Goal: Check status: Check status

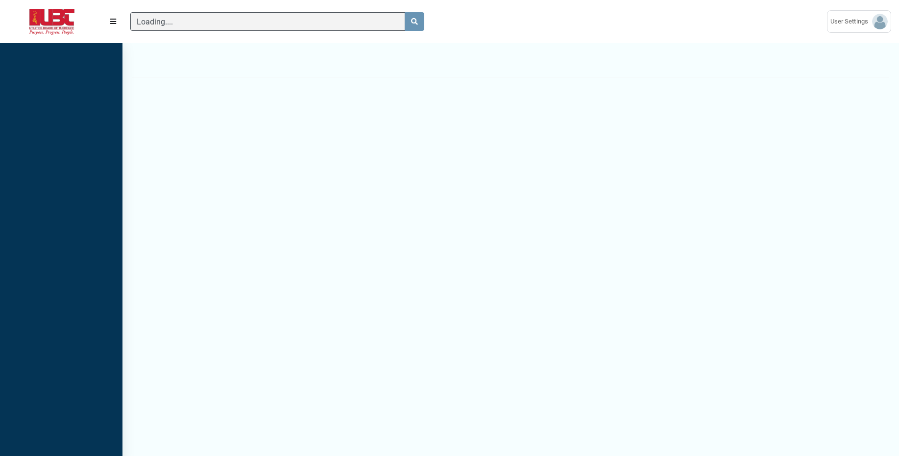
scroll to position [421, 122]
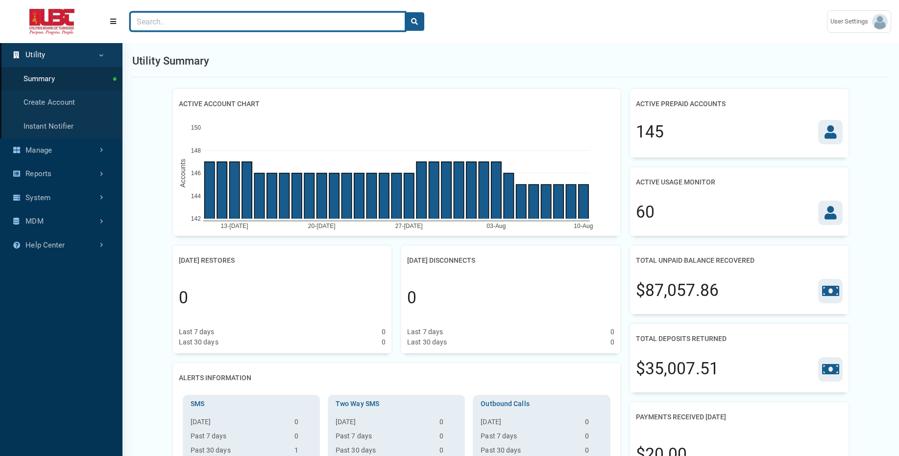
click at [325, 28] on input "Search" at bounding box center [267, 21] width 275 height 19
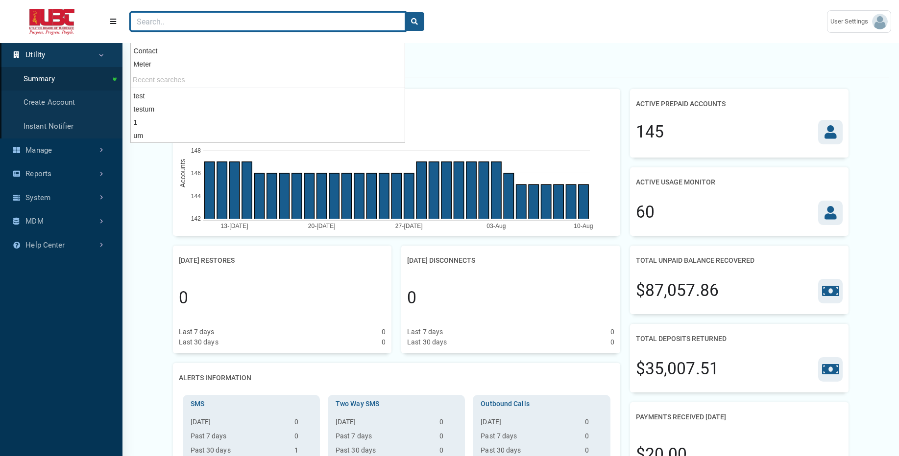
paste input "02491506"
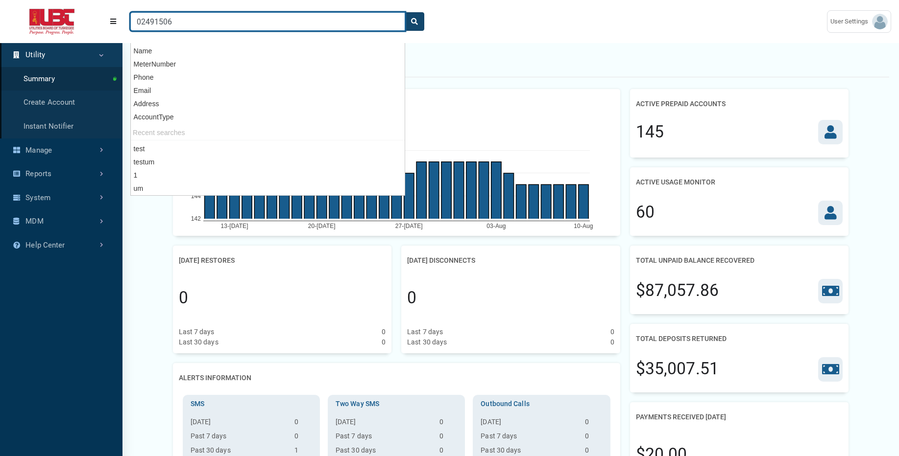
type input "02491506"
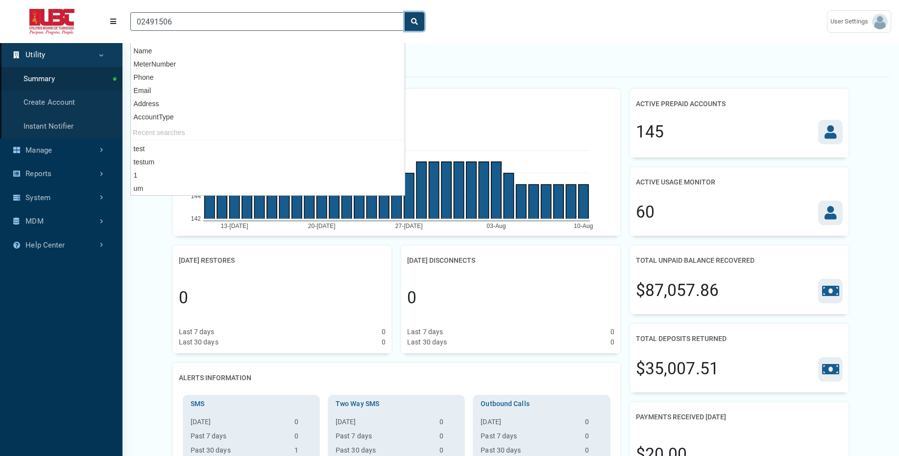
click at [416, 21] on icon "search" at bounding box center [414, 21] width 7 height 7
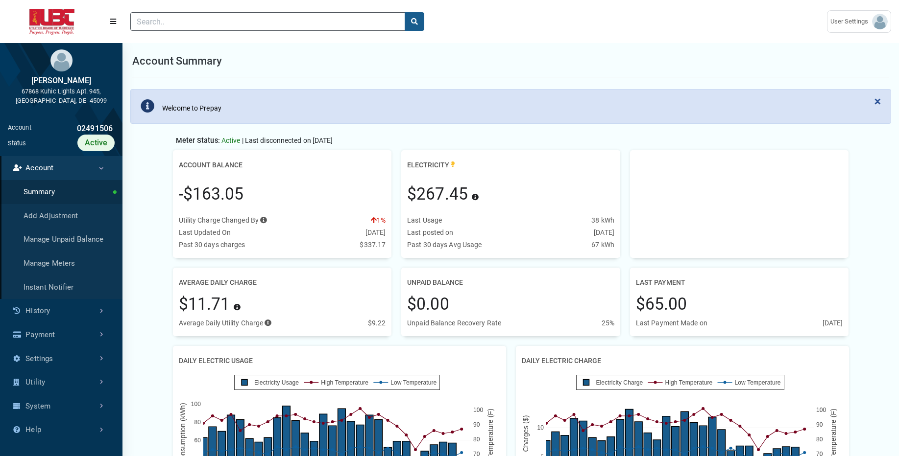
scroll to position [4, 0]
click at [77, 312] on link "History" at bounding box center [61, 311] width 122 height 24
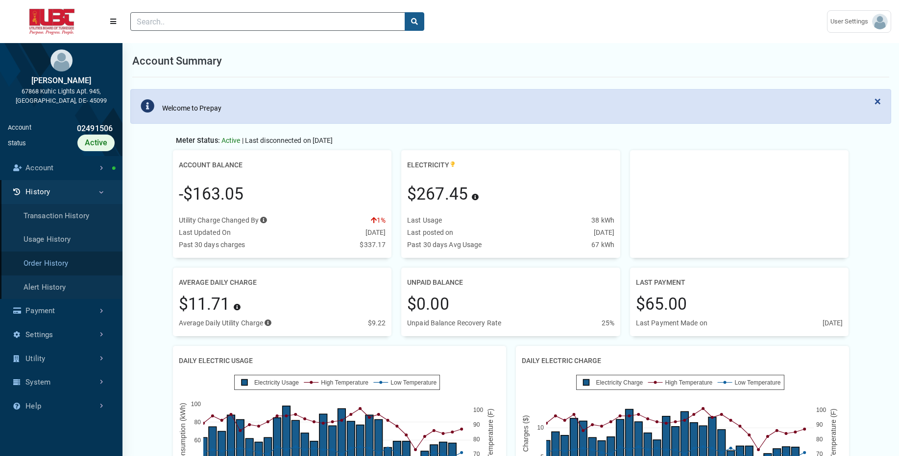
click at [76, 259] on link "Order History" at bounding box center [61, 264] width 122 height 24
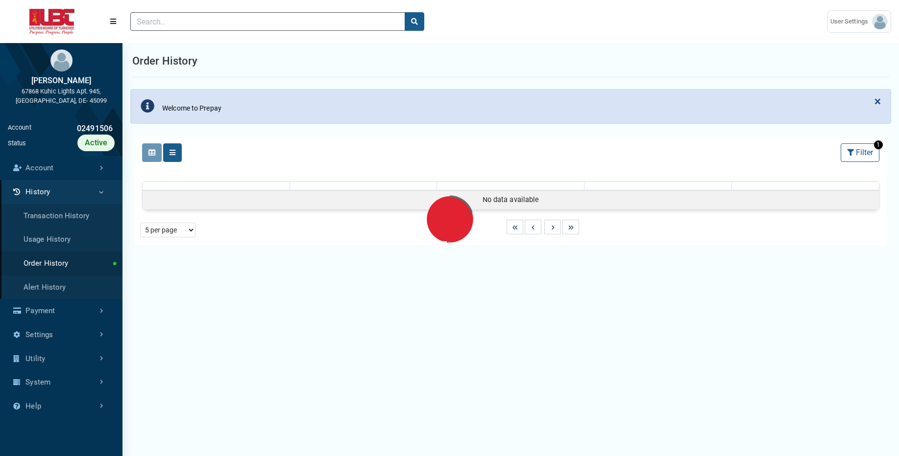
select select "25 per page"
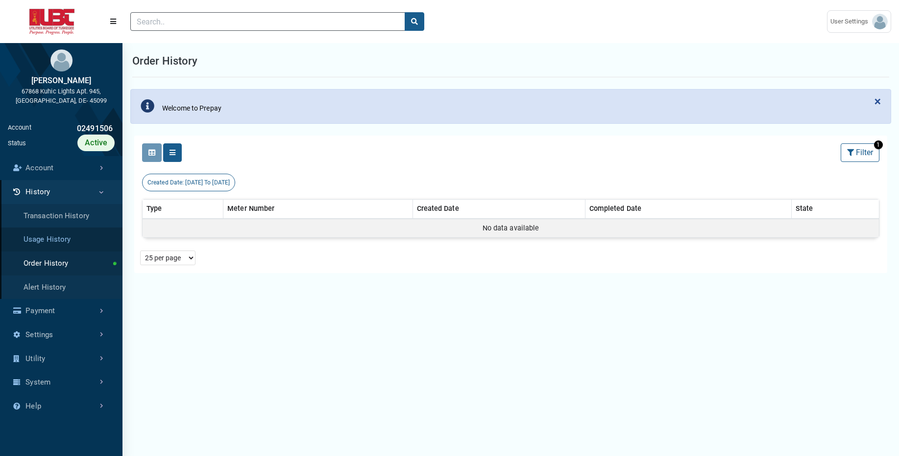
click at [101, 242] on link "Usage History" at bounding box center [61, 240] width 122 height 24
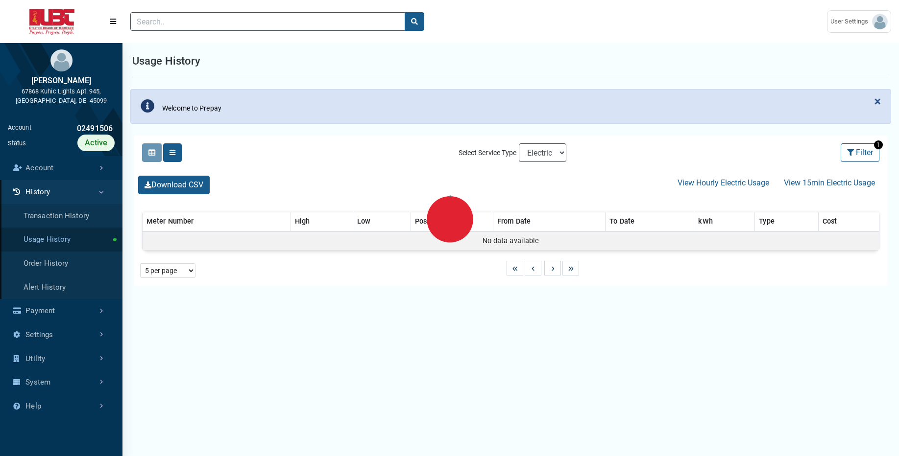
select select "25 per page"
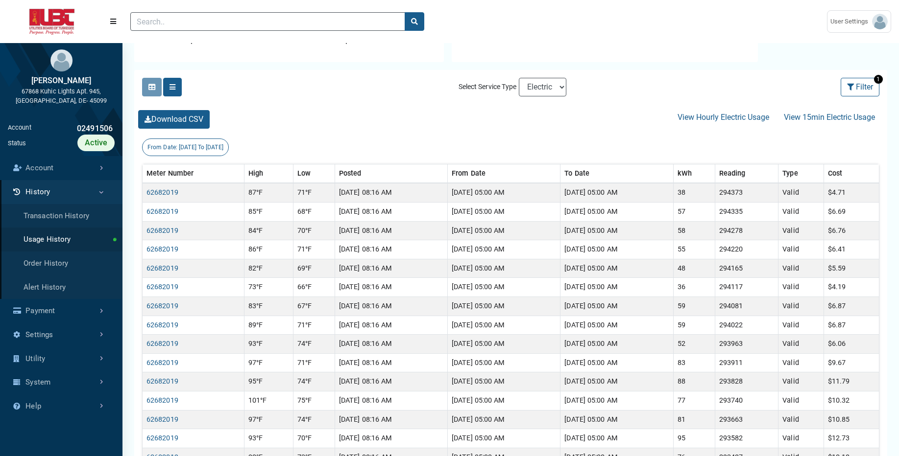
scroll to position [159, 0]
select select "Sewer"
click at [519, 77] on select "Electric Sewer" at bounding box center [543, 86] width 48 height 19
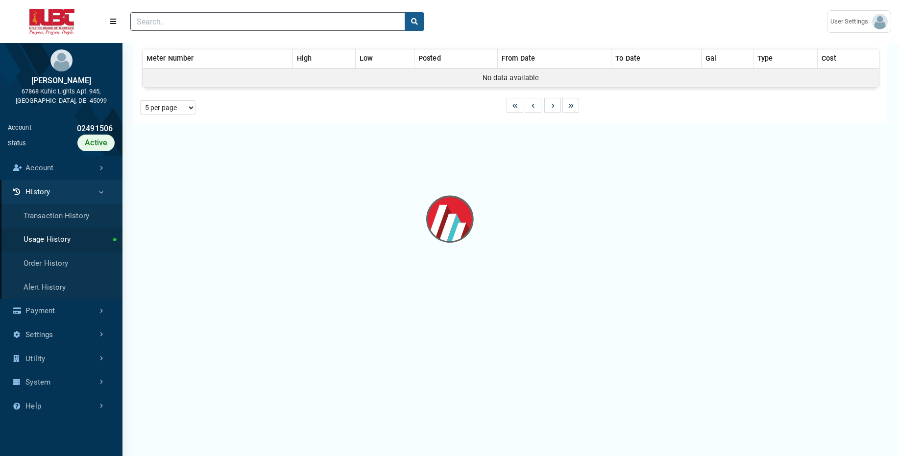
select select "25 per page"
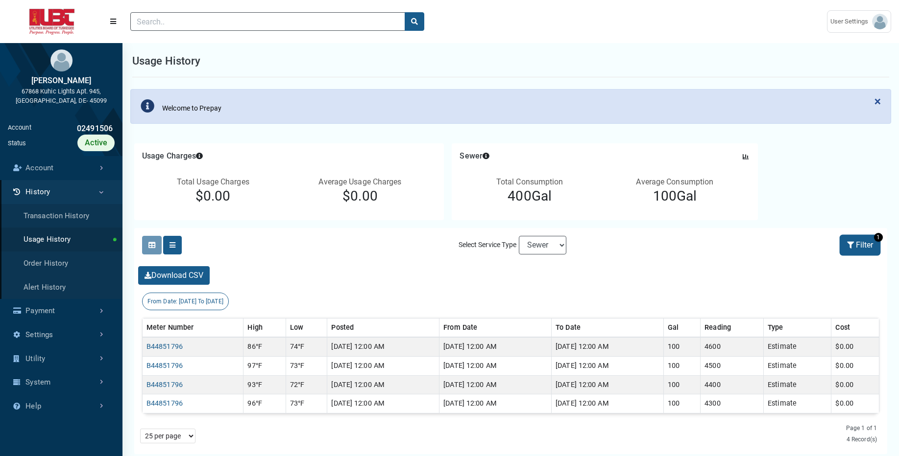
click at [857, 242] on button "Filter" at bounding box center [859, 245] width 39 height 19
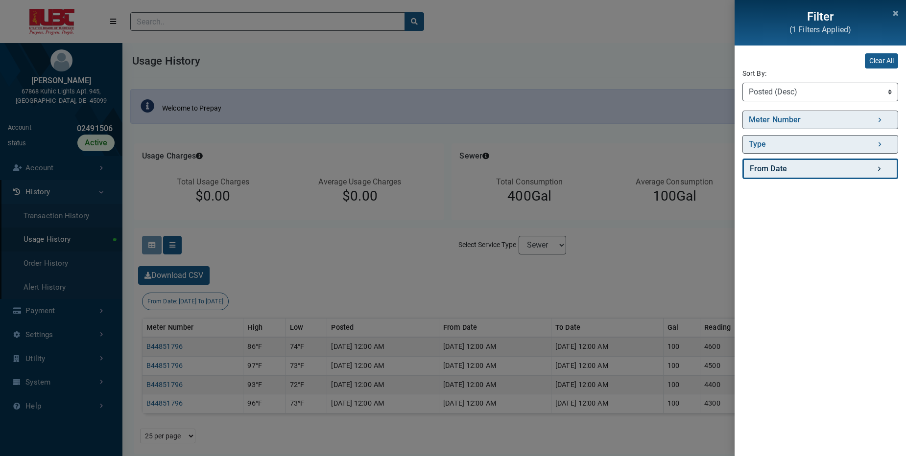
click at [838, 163] on link "From Date" at bounding box center [820, 169] width 156 height 21
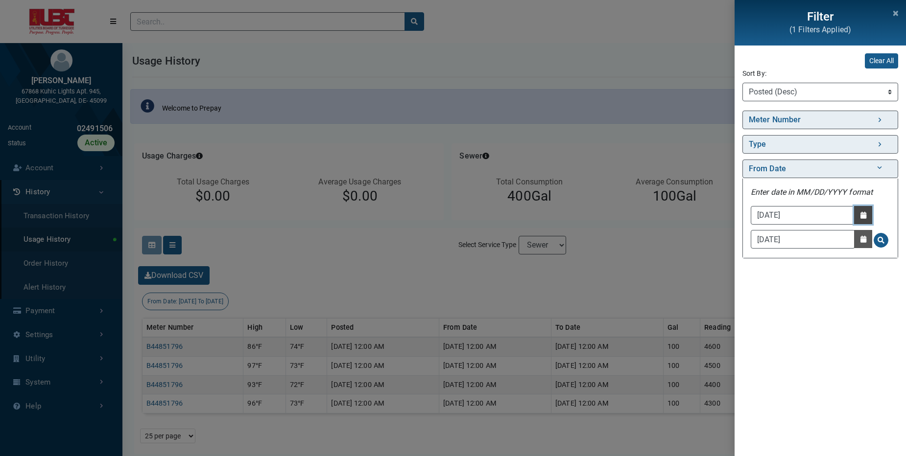
click at [860, 221] on button "Date Picker - Activate to access the date picker" at bounding box center [863, 215] width 18 height 18
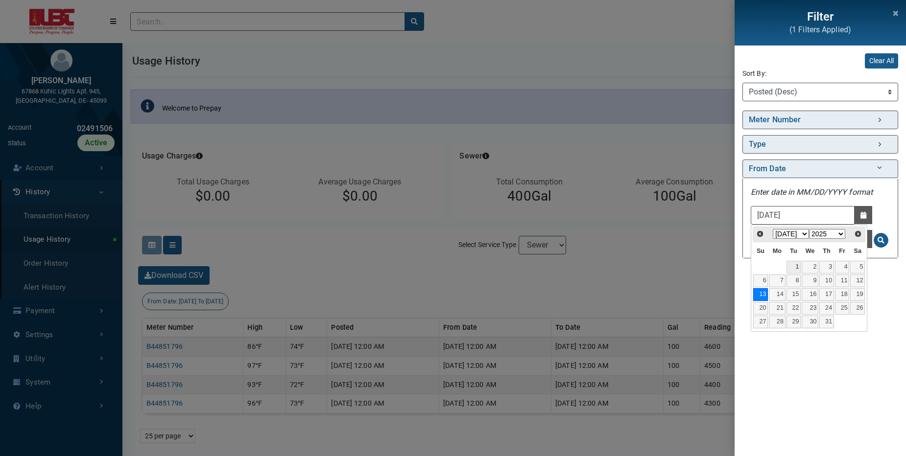
click at [789, 267] on link "1" at bounding box center [794, 267] width 15 height 13
type input "[DATE]"
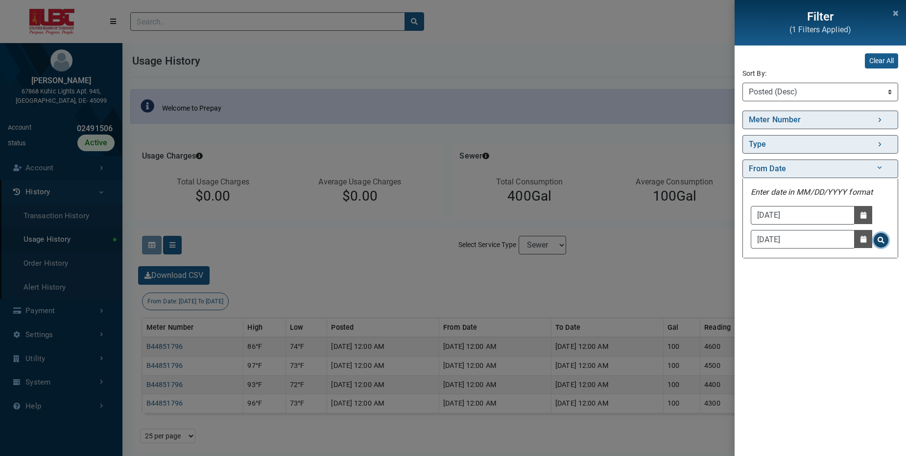
click at [881, 240] on span "Search for From Date - Clicking on this button will update the content on the p…" at bounding box center [881, 240] width 7 height 7
click at [668, 253] on div "Filter (1 Filters Applied) Clear All Sort By: Sort By Meter Number (Asc) Meter …" at bounding box center [453, 228] width 906 height 456
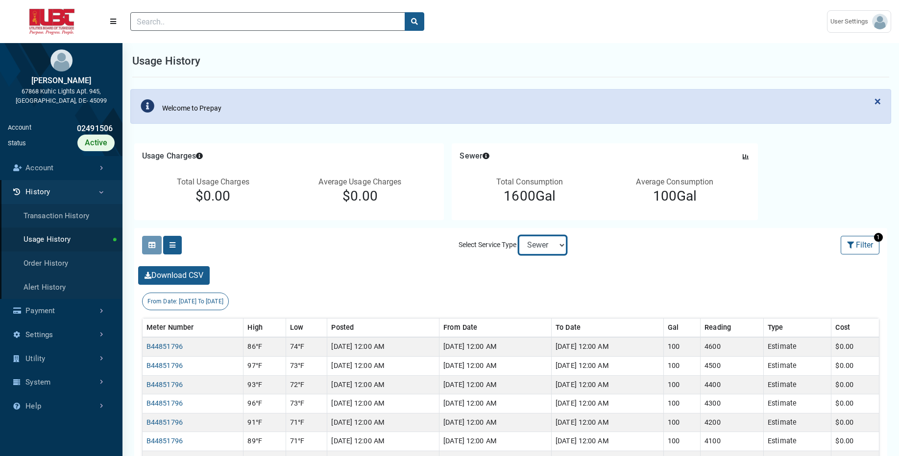
click at [564, 245] on select "Electric Sewer" at bounding box center [543, 245] width 48 height 19
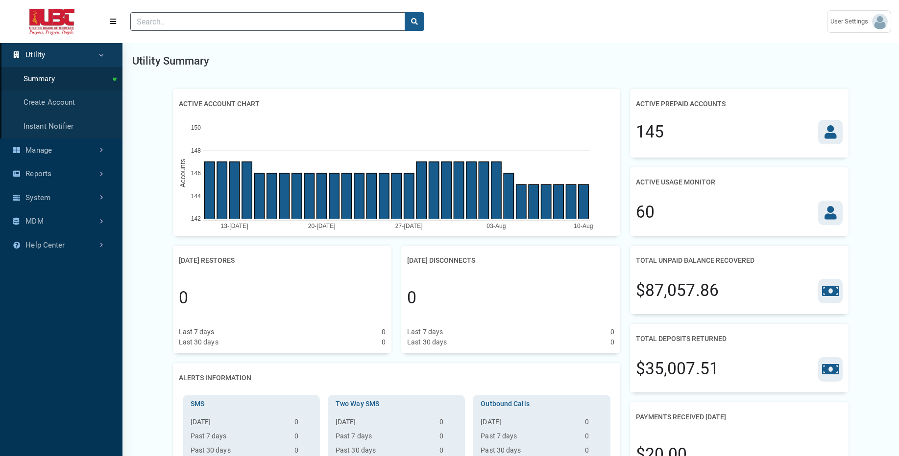
scroll to position [4, 0]
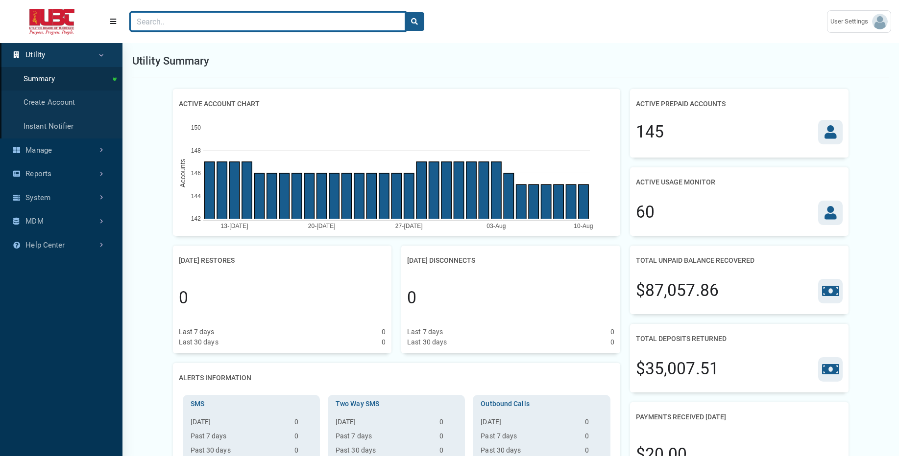
click at [246, 22] on input "Search" at bounding box center [267, 21] width 275 height 19
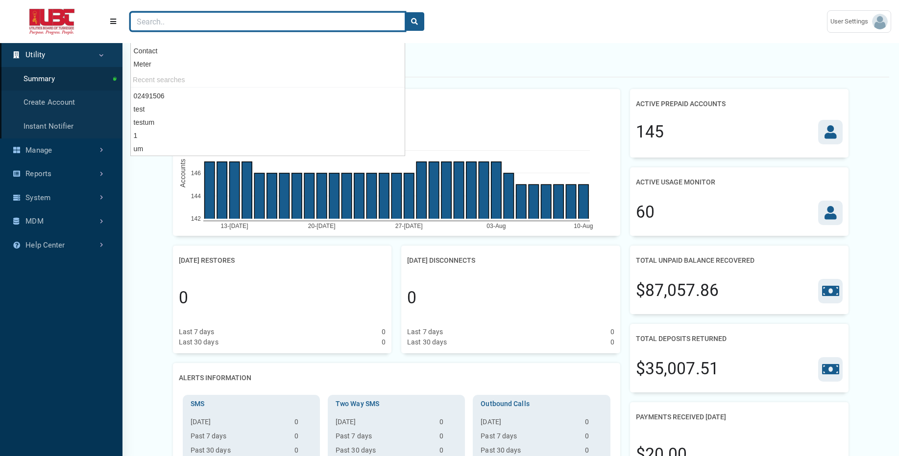
paste input "03535692"
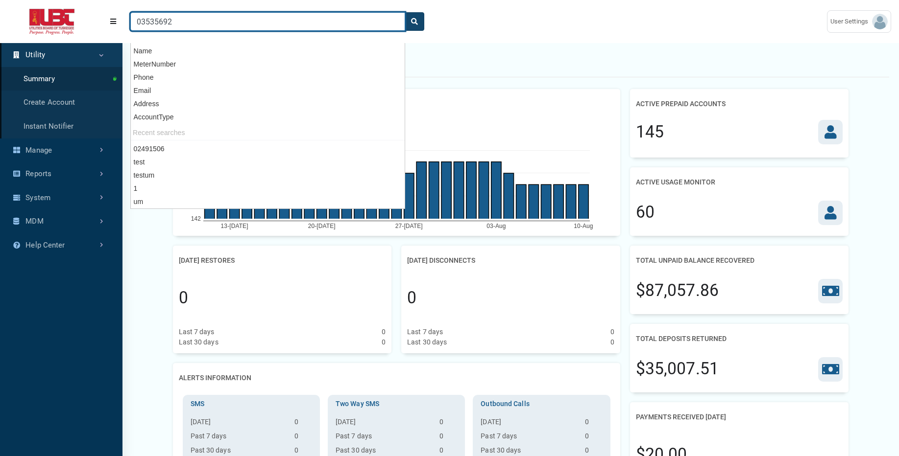
type input "03535692"
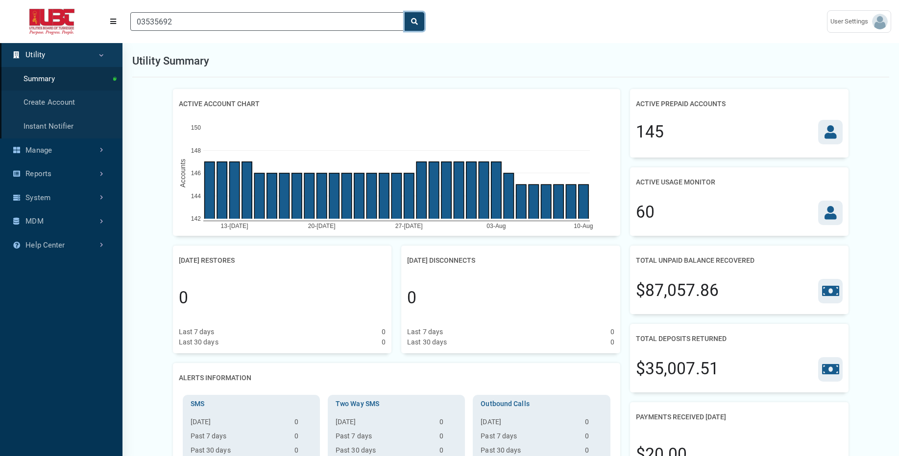
click at [416, 28] on button "search" at bounding box center [415, 21] width 20 height 19
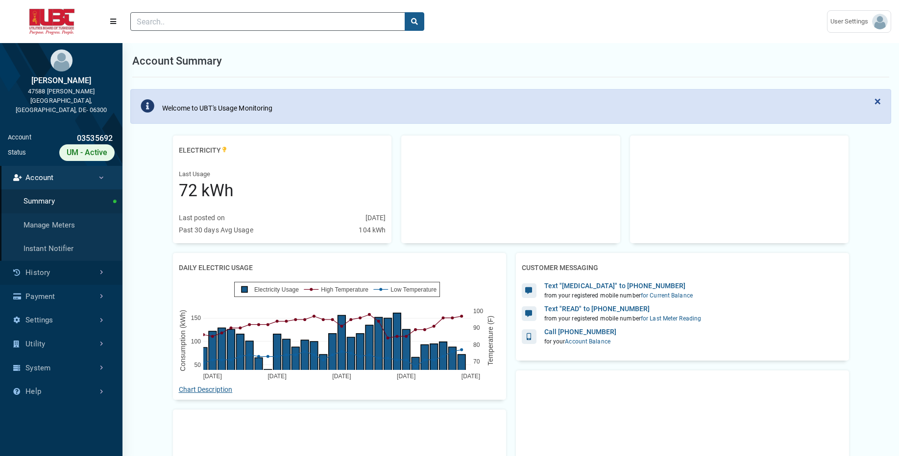
click at [46, 265] on link "History" at bounding box center [61, 273] width 122 height 24
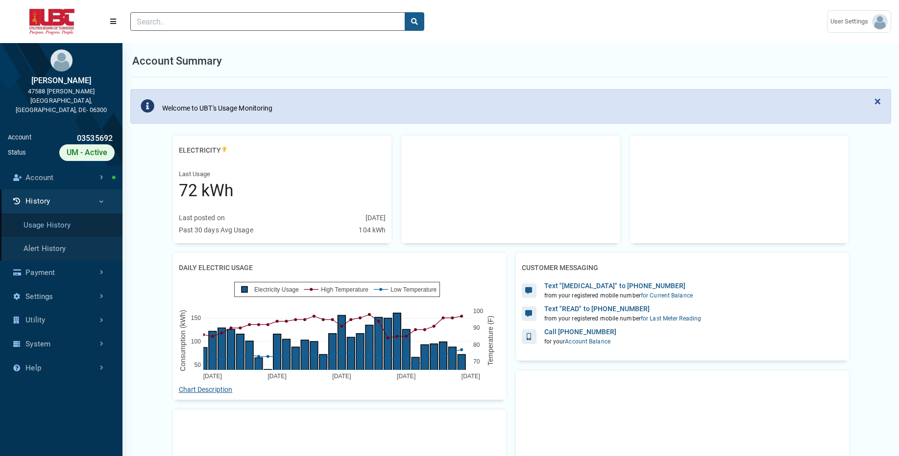
click at [64, 218] on link "Usage History" at bounding box center [61, 226] width 122 height 24
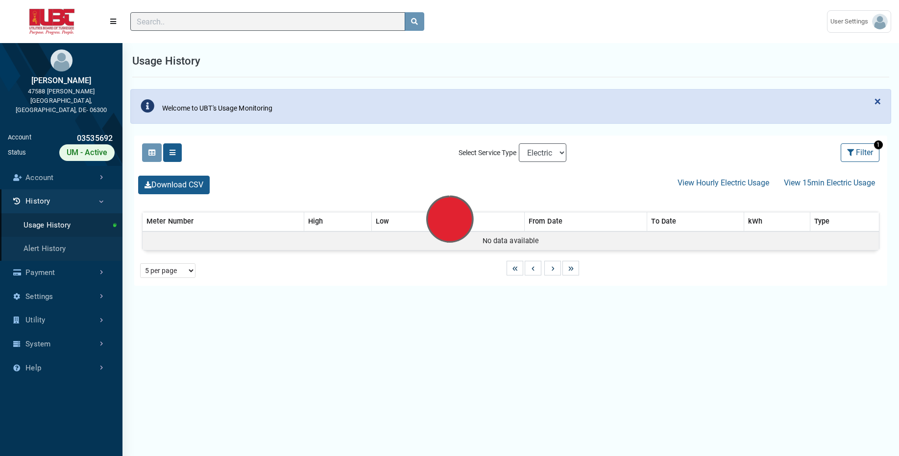
select select "25 per page"
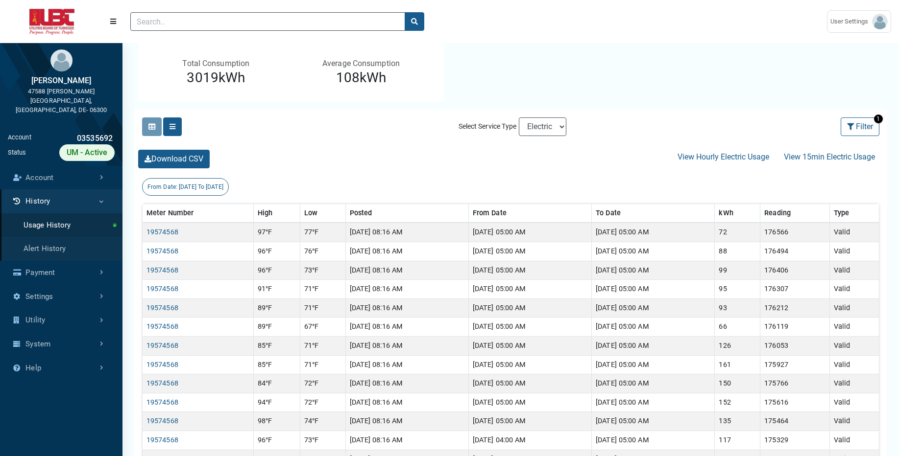
scroll to position [137, 0]
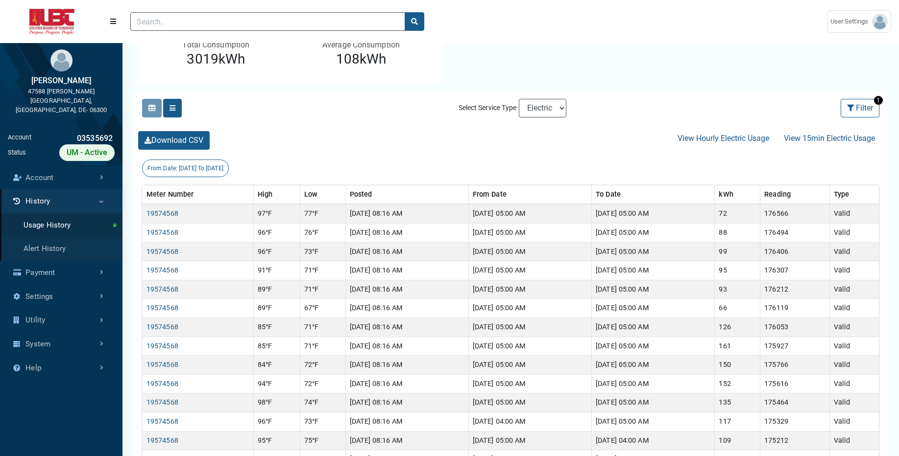
click at [549, 118] on div "Select Service Type Electric" at bounding box center [512, 108] width 118 height 26
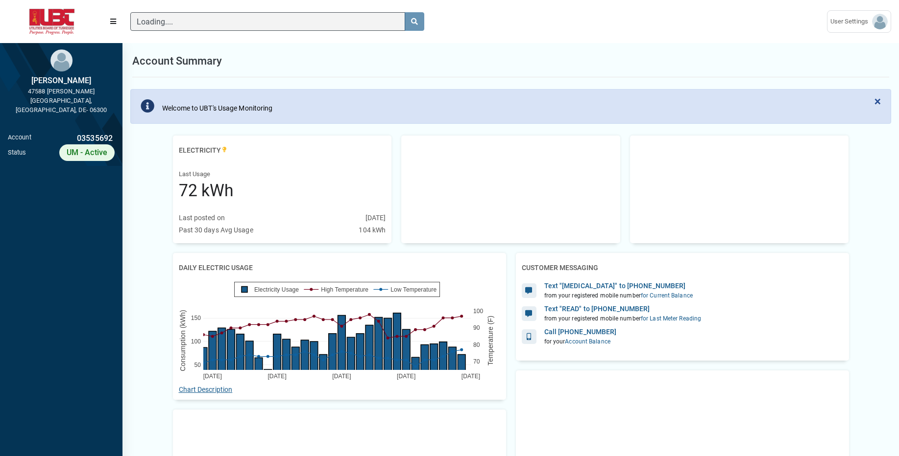
scroll to position [4, 0]
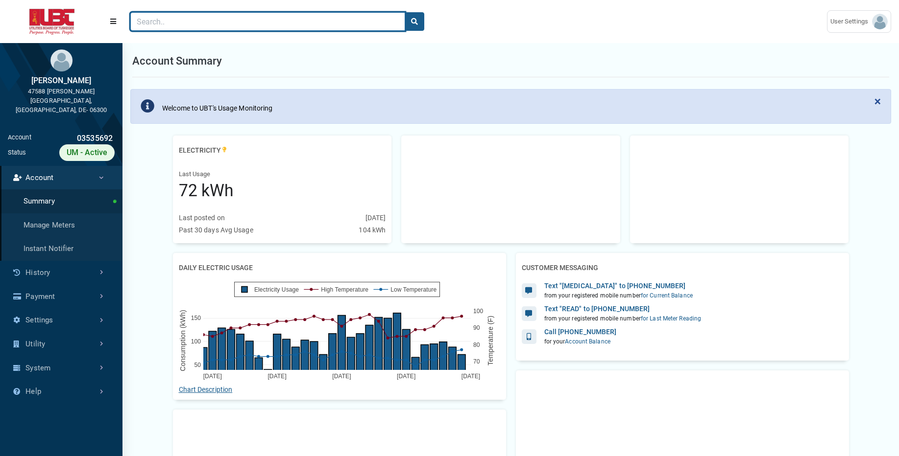
click at [156, 24] on input "Search" at bounding box center [267, 21] width 275 height 19
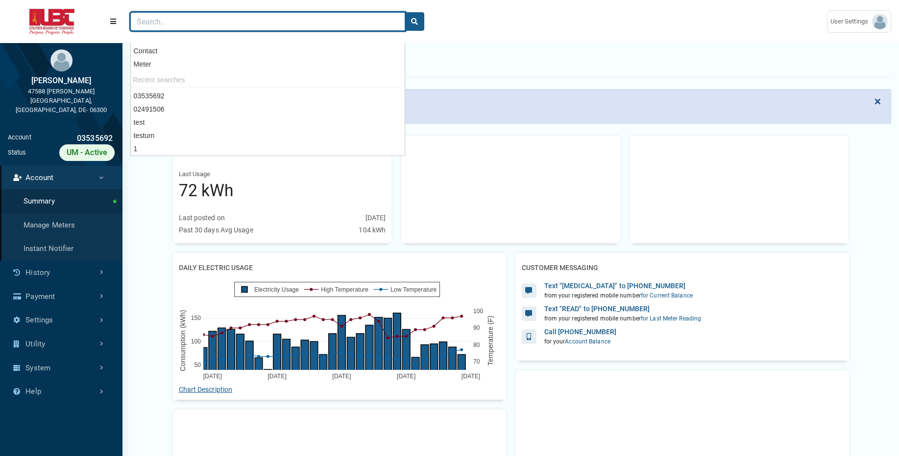
paste input "03587955"
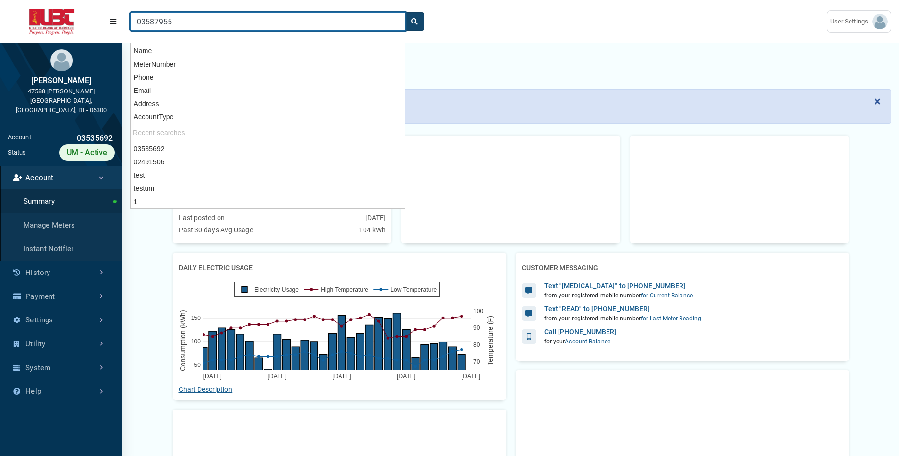
type input "03587955"
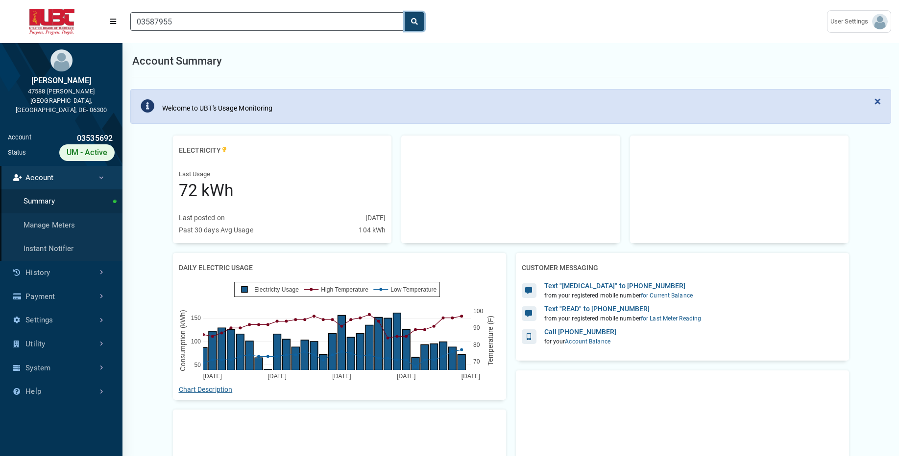
click at [414, 23] on icon "search" at bounding box center [414, 21] width 7 height 7
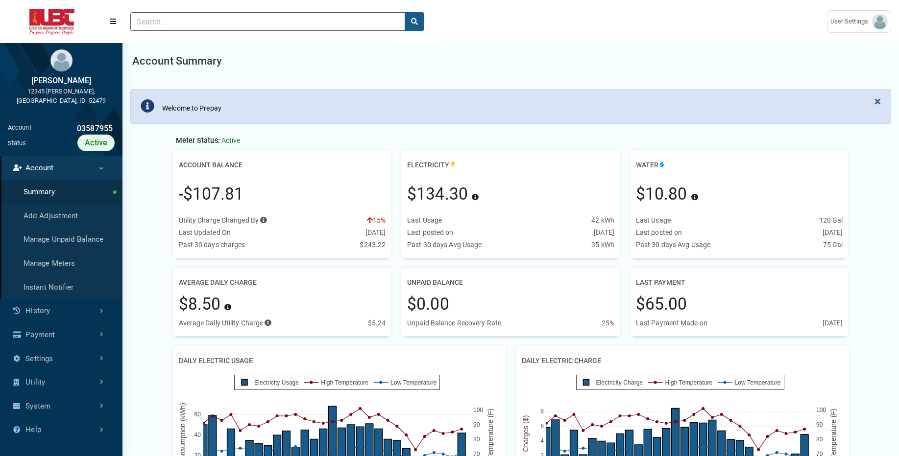
scroll to position [317, 122]
click at [74, 303] on link "History" at bounding box center [61, 311] width 122 height 24
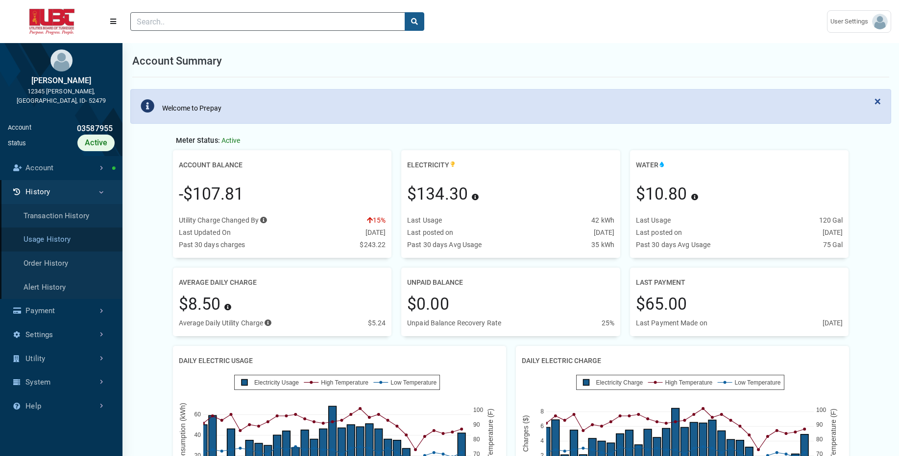
click at [87, 234] on link "Usage History" at bounding box center [61, 240] width 122 height 24
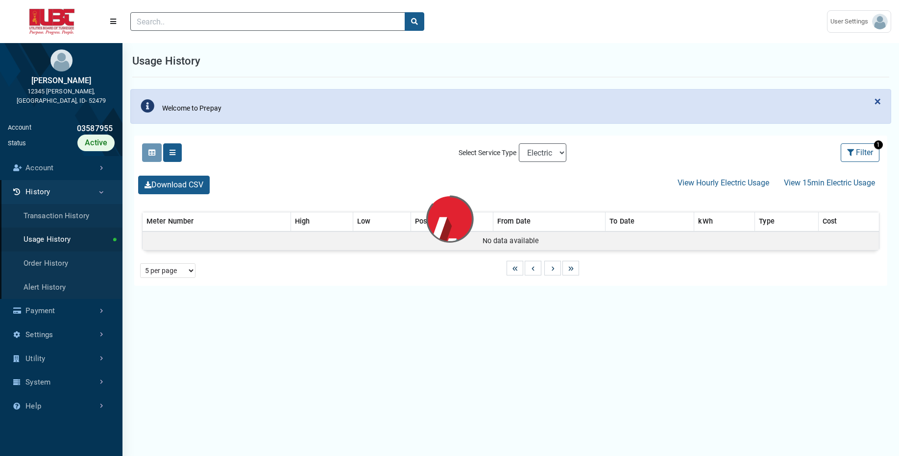
select select "25 per page"
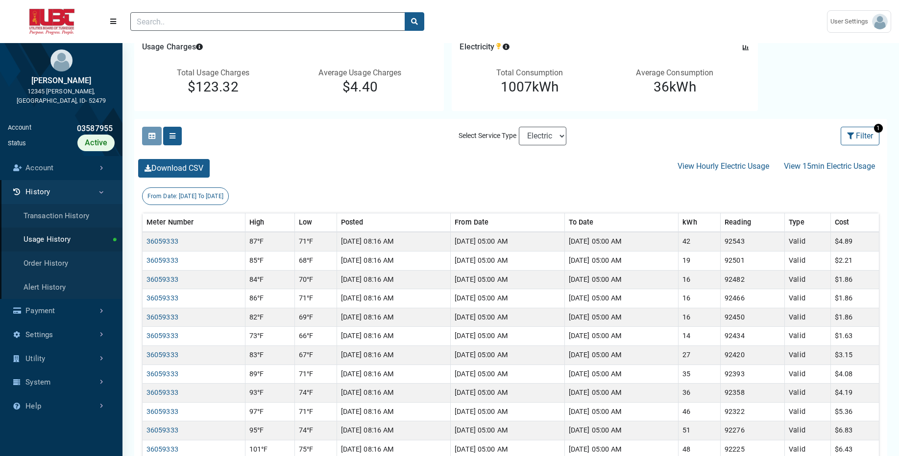
scroll to position [118, 0]
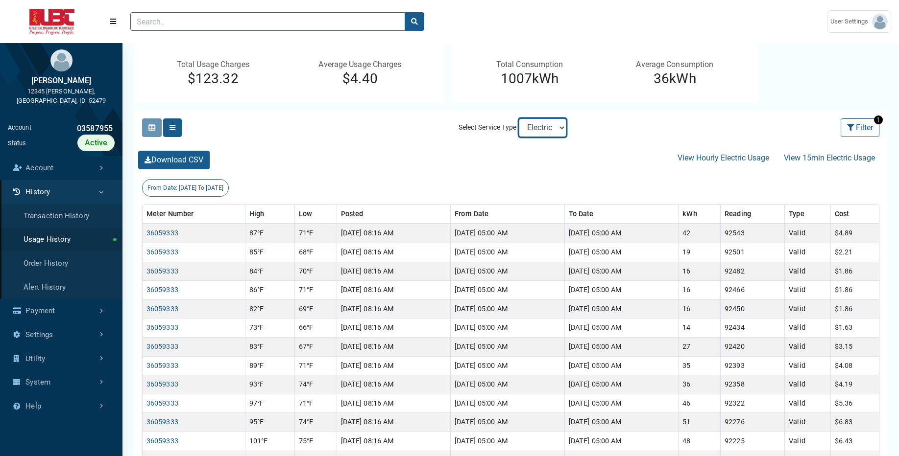
select select "Sewer"
click at [519, 119] on select "Electric Sewer Water" at bounding box center [543, 128] width 48 height 19
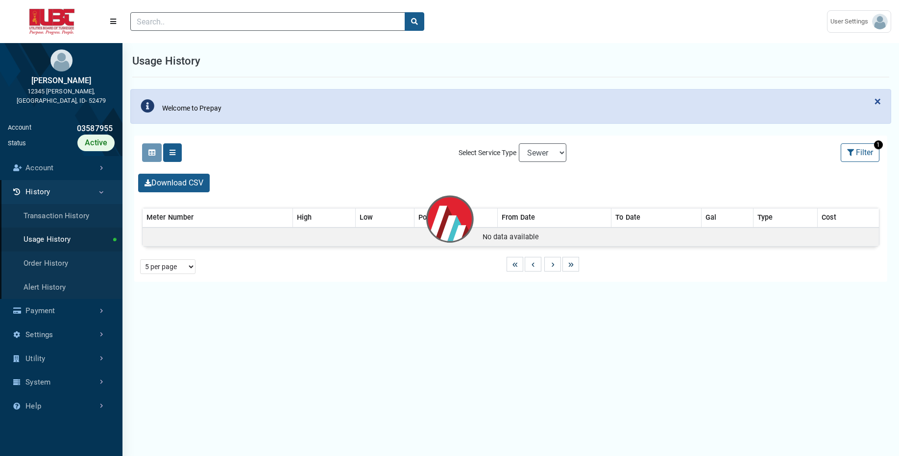
select select "25 per page"
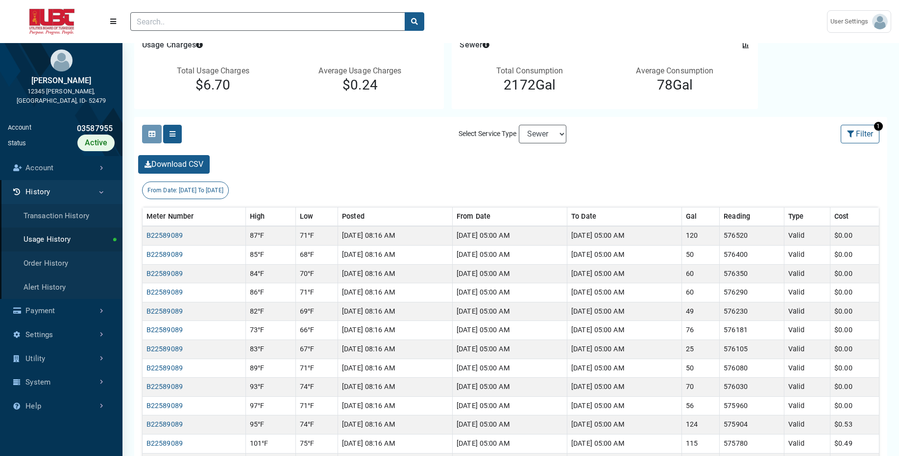
scroll to position [124, 0]
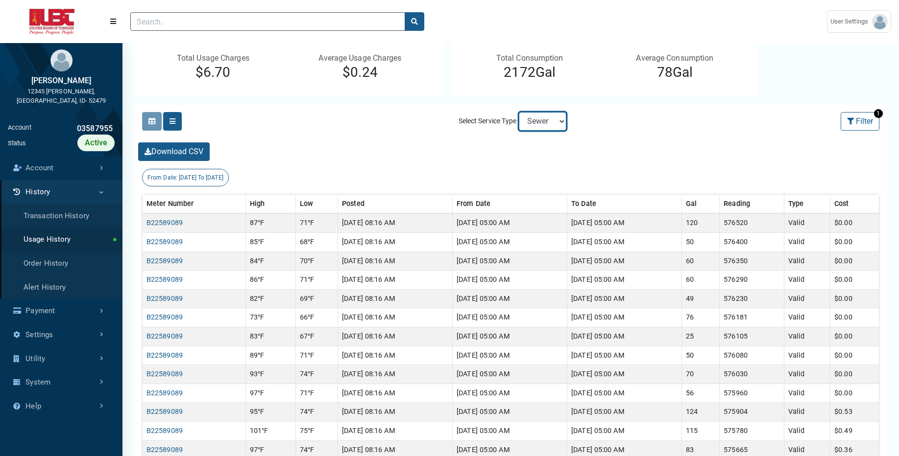
select select "Water"
click at [519, 112] on select "Electric Sewer Water" at bounding box center [543, 121] width 48 height 19
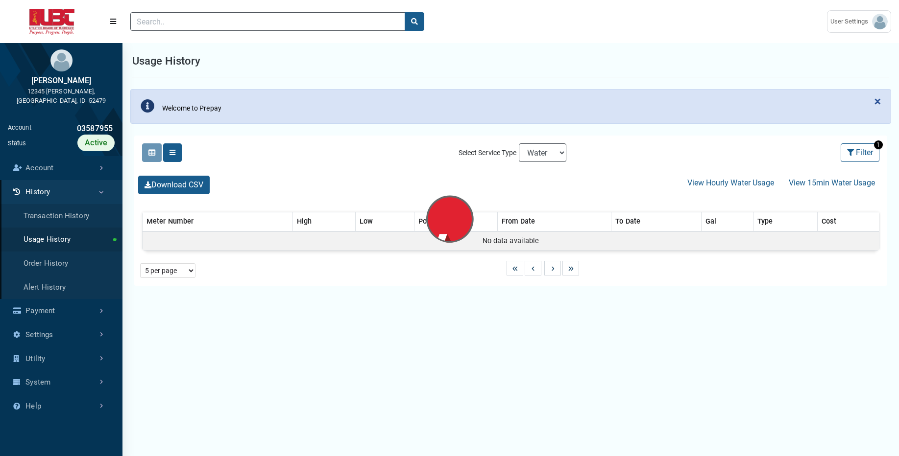
select select "25 per page"
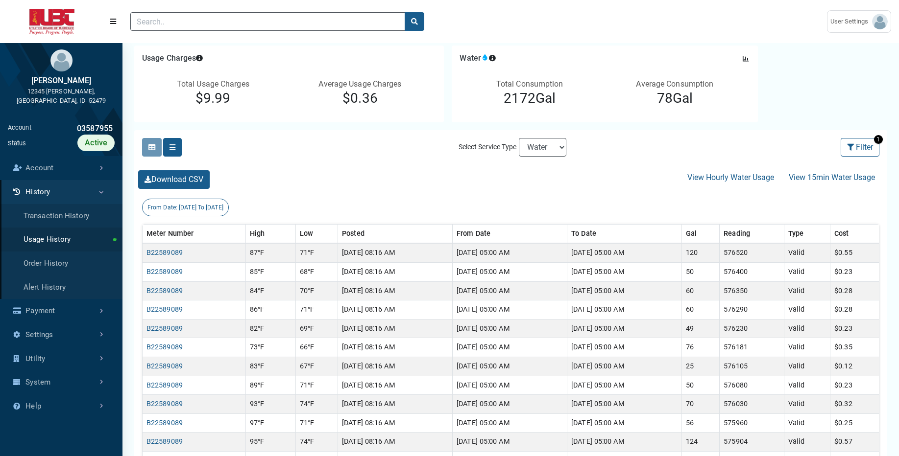
scroll to position [118, 0]
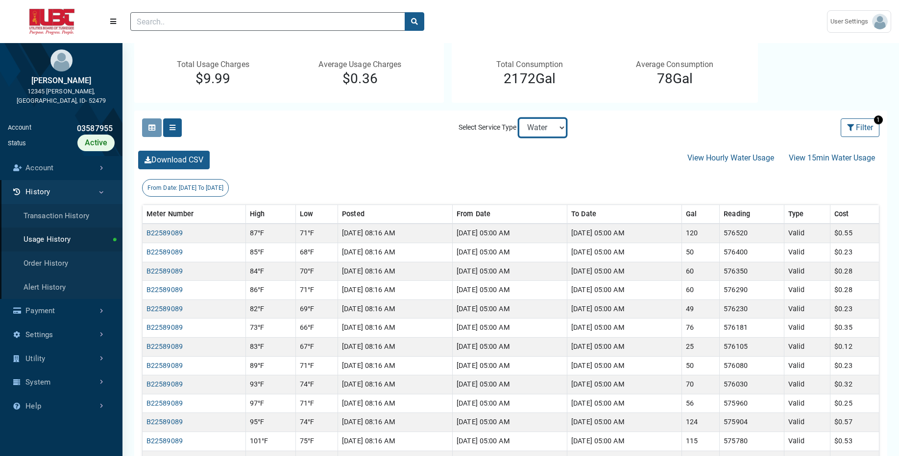
drag, startPoint x: 538, startPoint y: 127, endPoint x: 639, endPoint y: 66, distance: 118.3
click at [639, 66] on div "Usage Charges Press Tab key to access additional content Date: 07/13/2025 to 08…" at bounding box center [510, 378] width 776 height 724
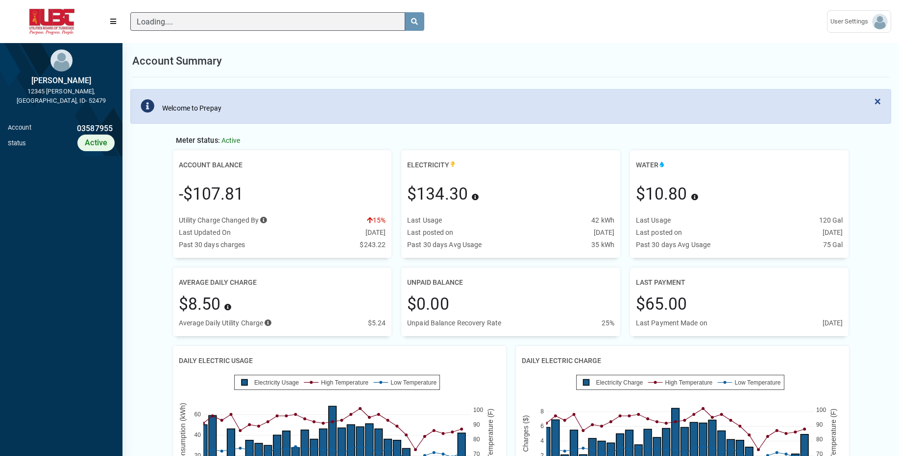
scroll to position [4, 0]
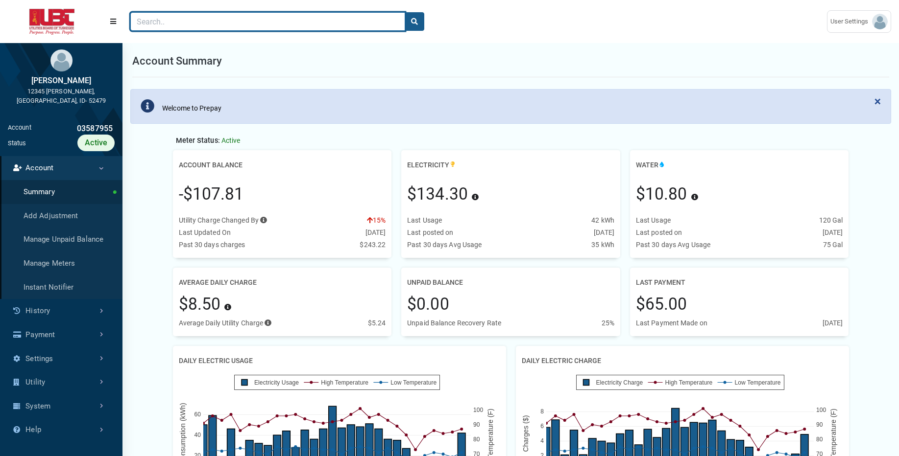
click at [179, 20] on input "Search" at bounding box center [267, 21] width 275 height 19
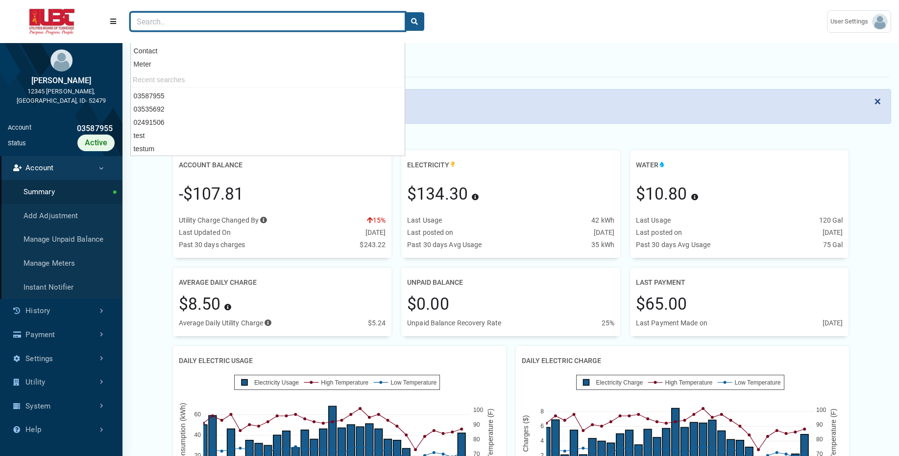
paste input "05083771"
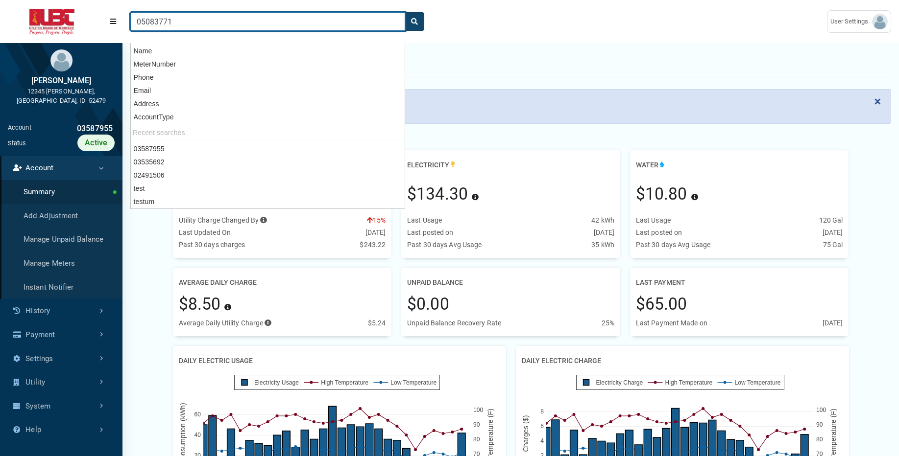
type input "05083771"
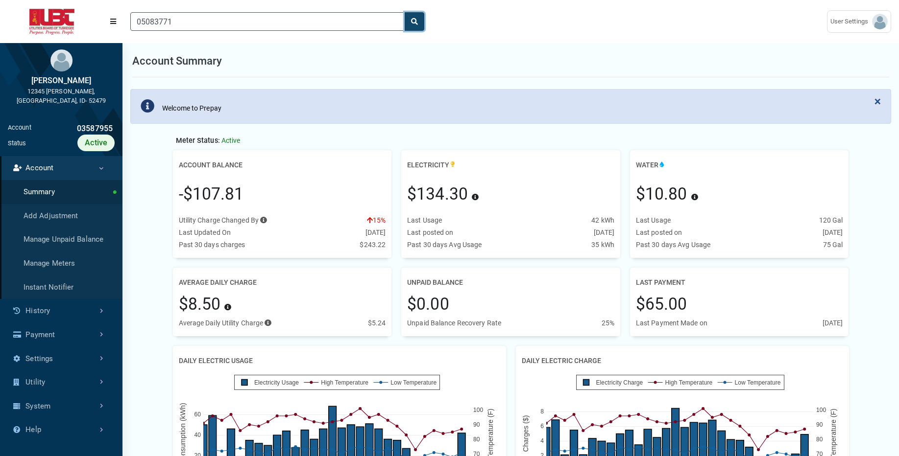
click at [420, 26] on button "search" at bounding box center [415, 21] width 20 height 19
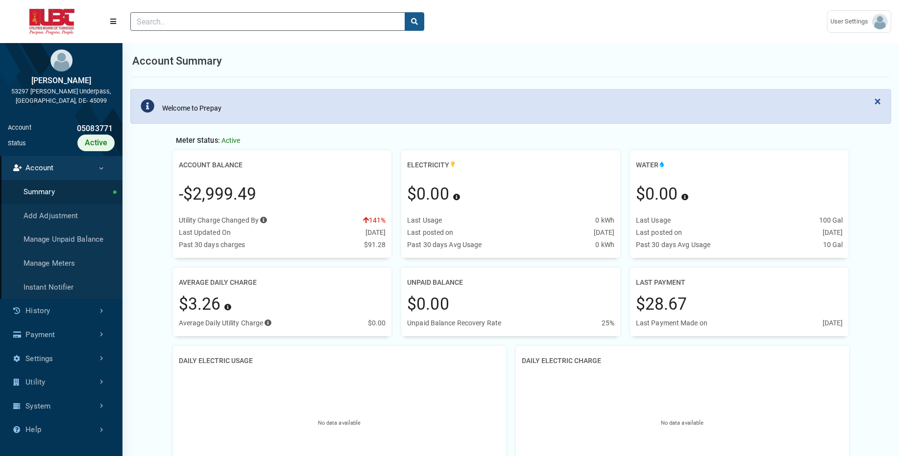
scroll to position [308, 122]
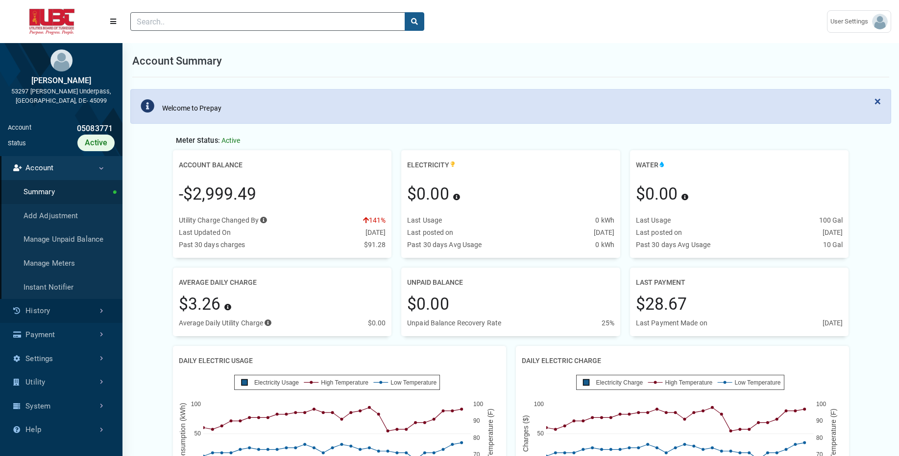
click at [67, 304] on link "History" at bounding box center [61, 311] width 122 height 24
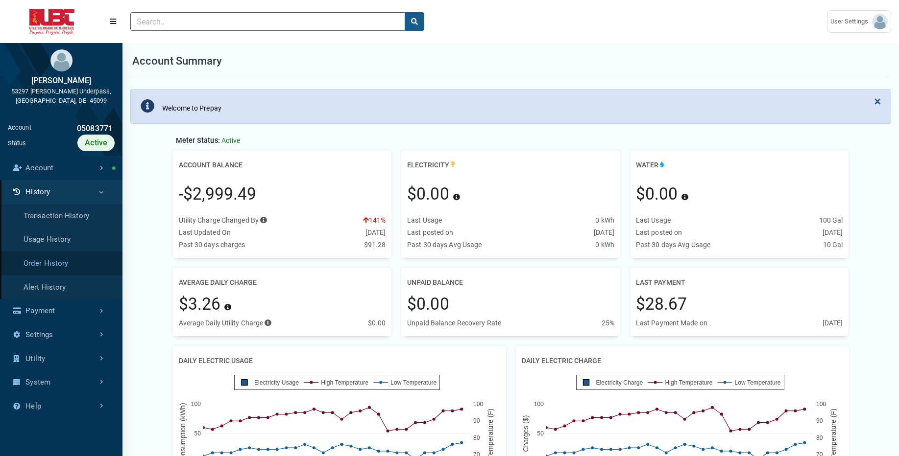
click at [83, 262] on link "Order History" at bounding box center [61, 264] width 122 height 24
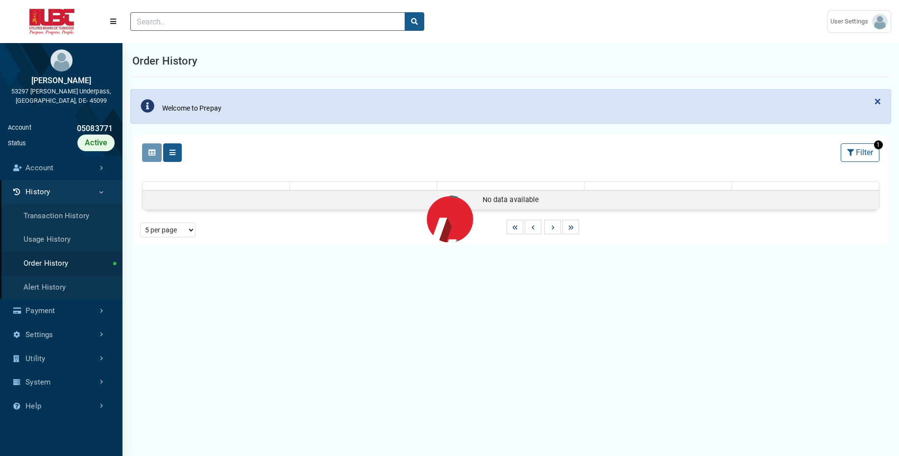
select select "25 per page"
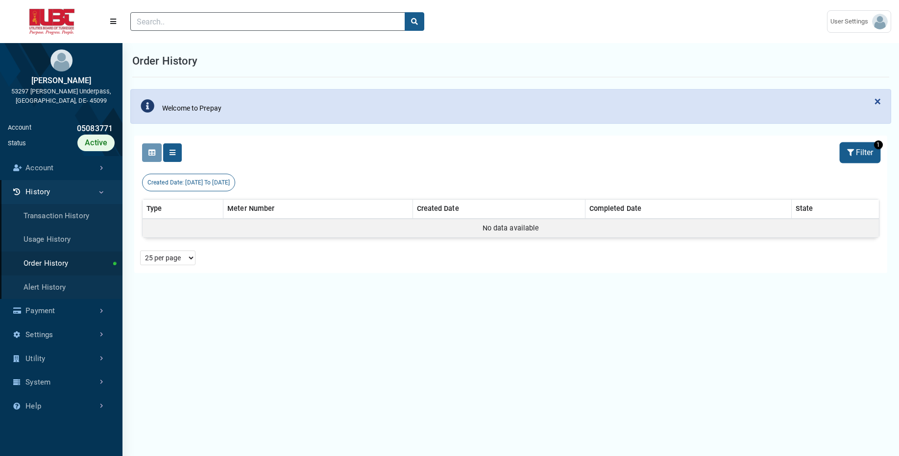
click at [859, 153] on button "Filter" at bounding box center [859, 152] width 39 height 19
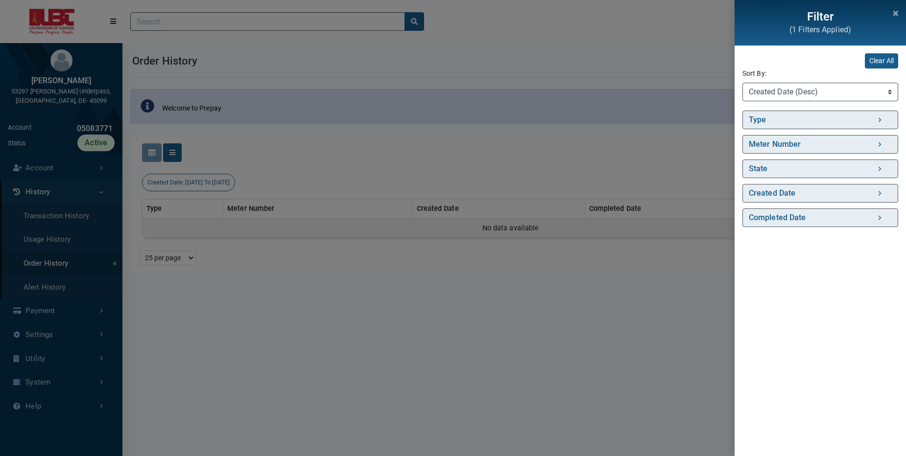
click at [528, 238] on div "Filter (1 Filters Applied) Clear All Sort By: Sort By Type (Asc) Type (Desc) Me…" at bounding box center [453, 228] width 906 height 456
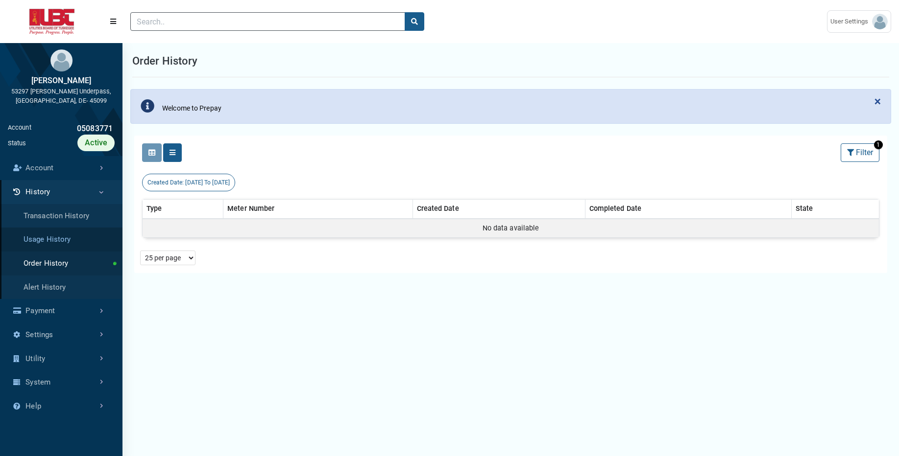
click at [99, 237] on link "Usage History" at bounding box center [61, 240] width 122 height 24
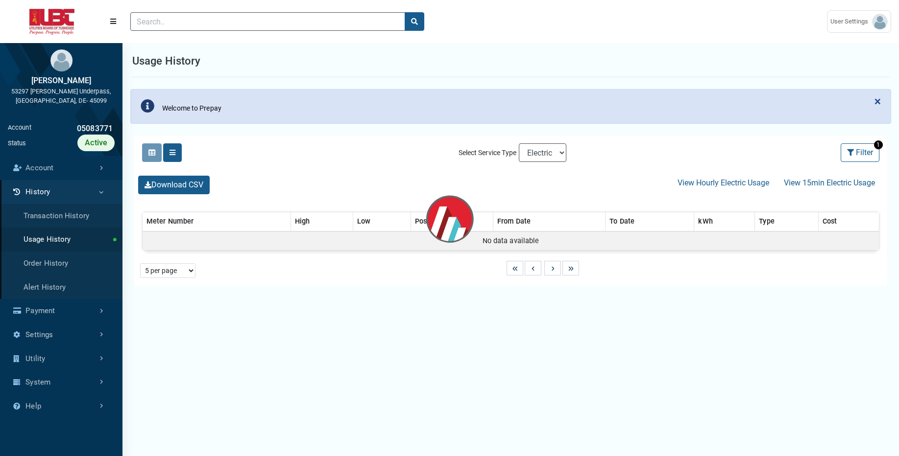
select select "25 per page"
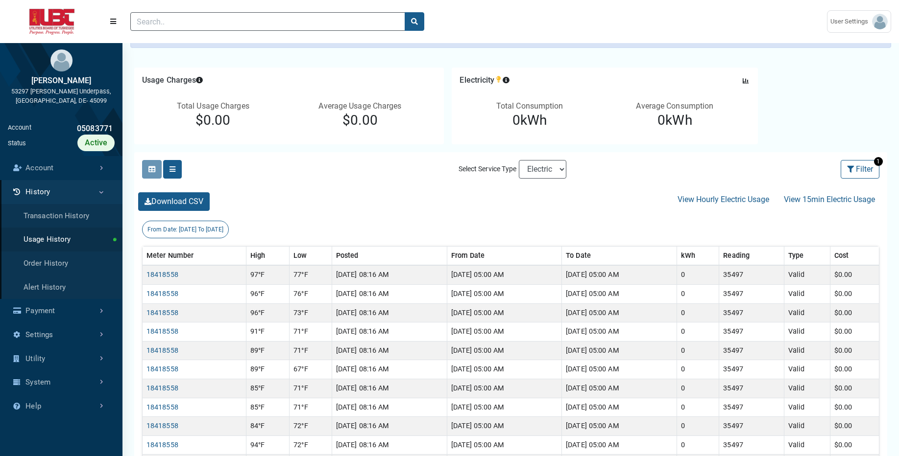
scroll to position [78, 0]
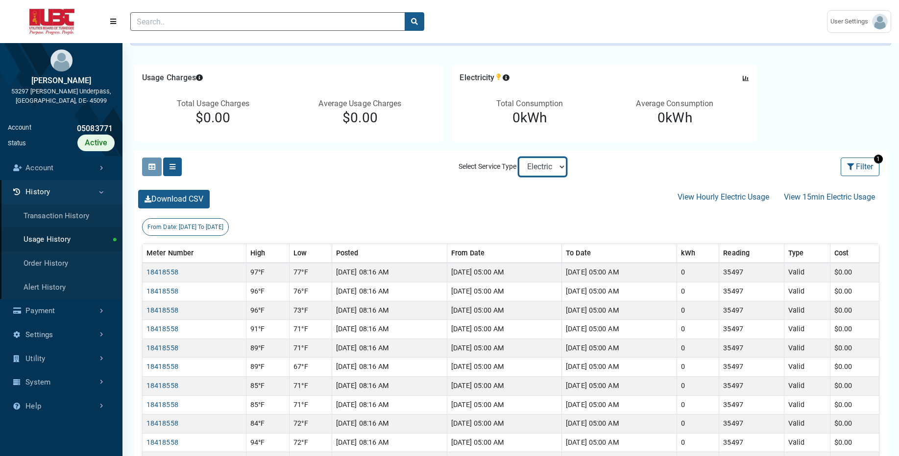
select select "Sewer"
click at [519, 158] on select "Electric Sewer Water" at bounding box center [543, 167] width 48 height 19
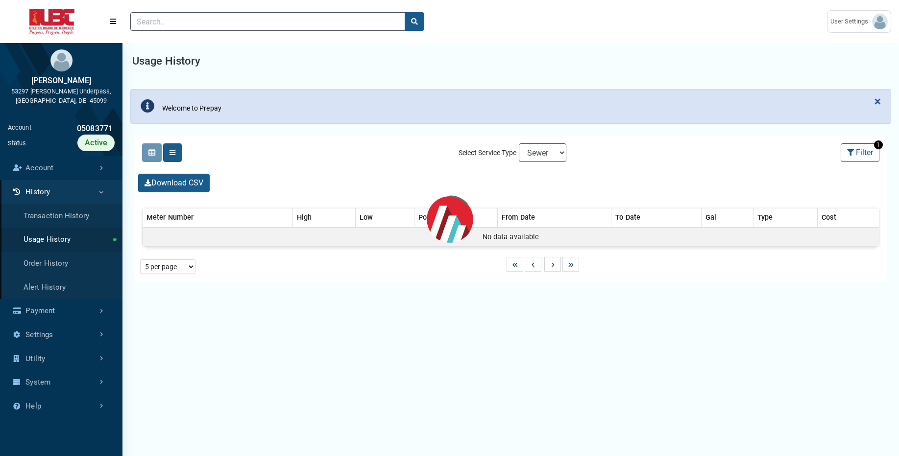
select select "25 per page"
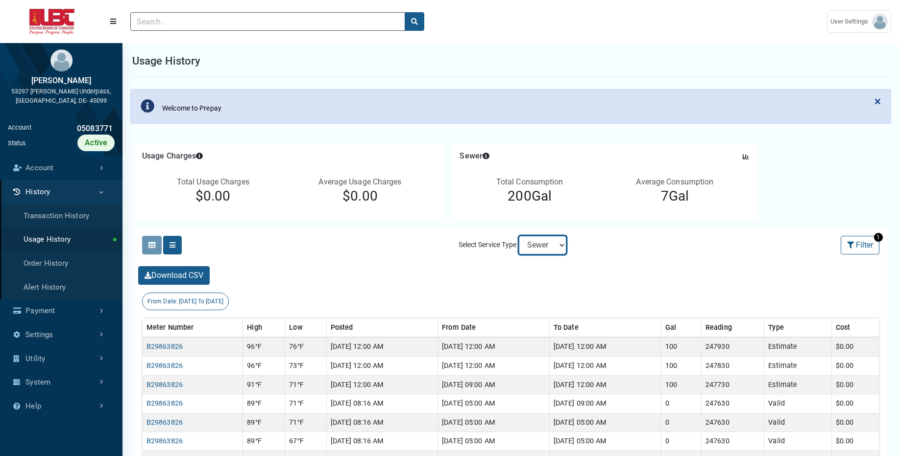
select select "Water"
click at [519, 236] on select "Electric Sewer Water" at bounding box center [543, 245] width 48 height 19
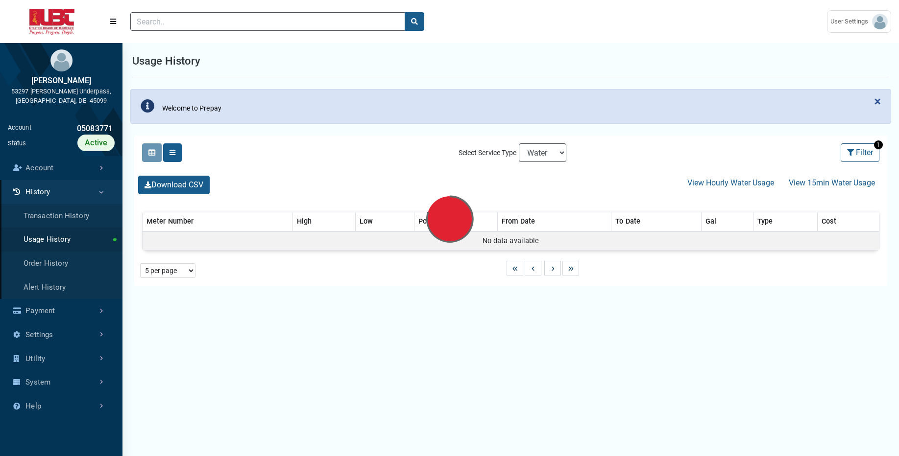
select select "25 per page"
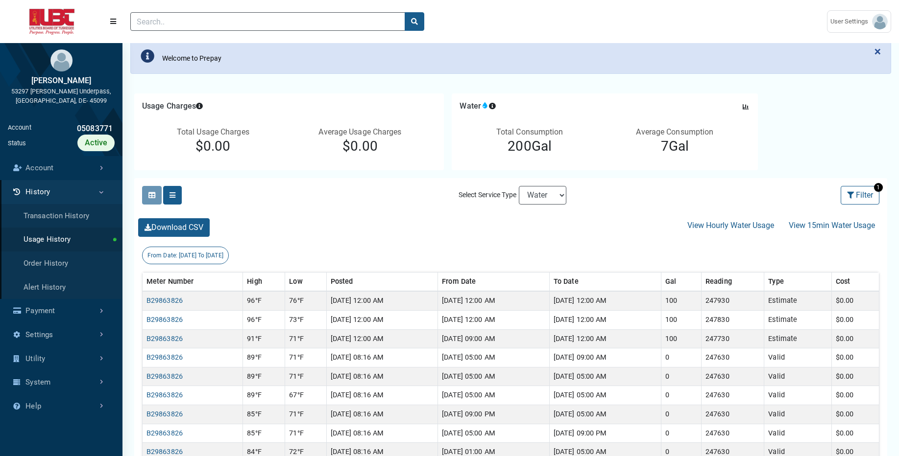
scroll to position [59, 0]
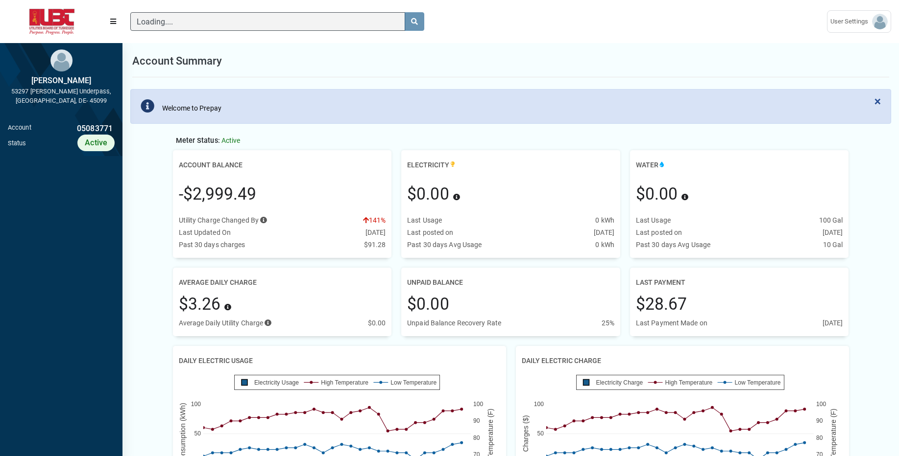
scroll to position [4, 0]
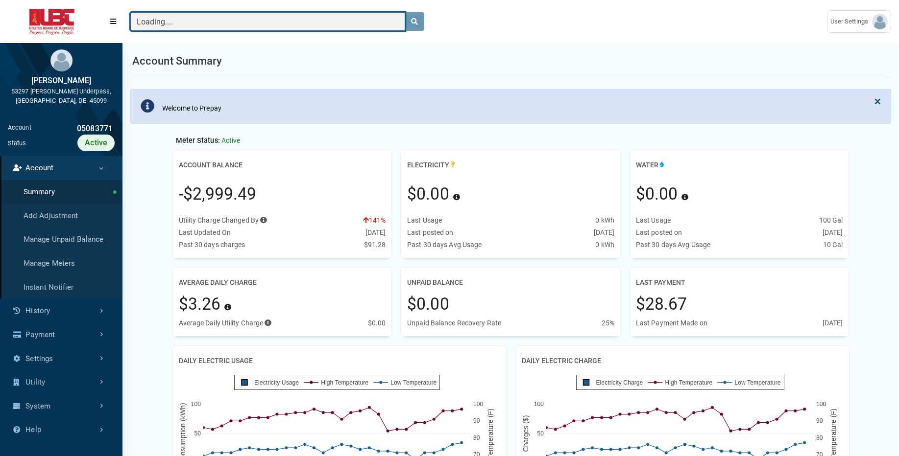
click at [175, 25] on input "Loading...." at bounding box center [267, 21] width 275 height 19
paste input "05926945"
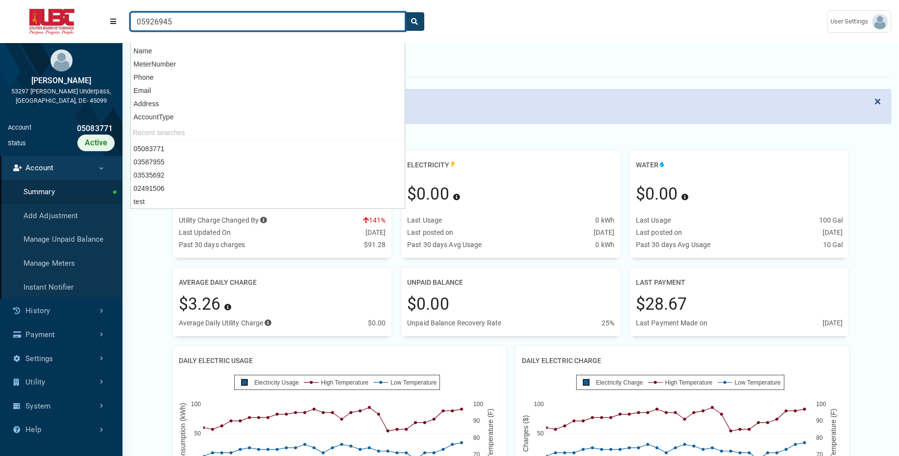
type input "05926945"
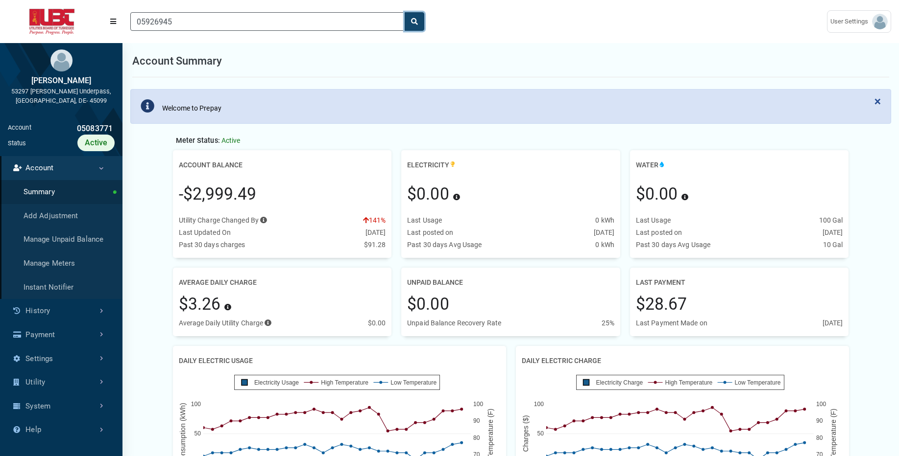
click at [420, 24] on button "search" at bounding box center [415, 21] width 20 height 19
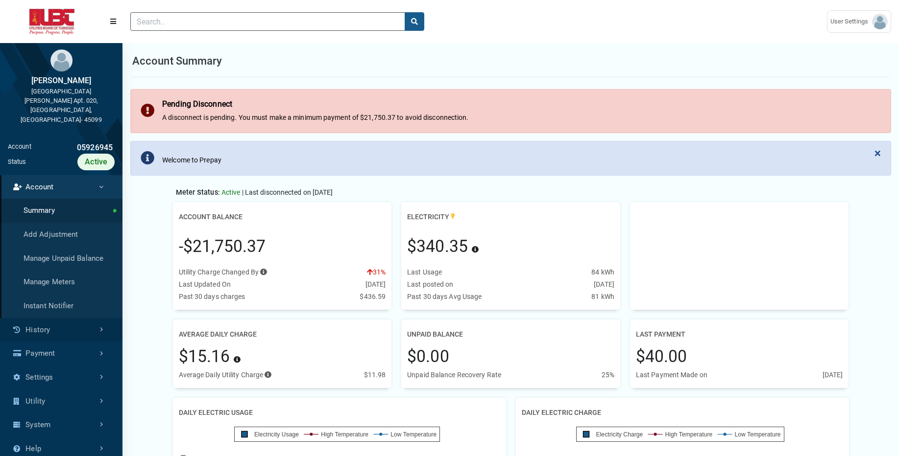
click at [50, 318] on link "History" at bounding box center [61, 330] width 122 height 24
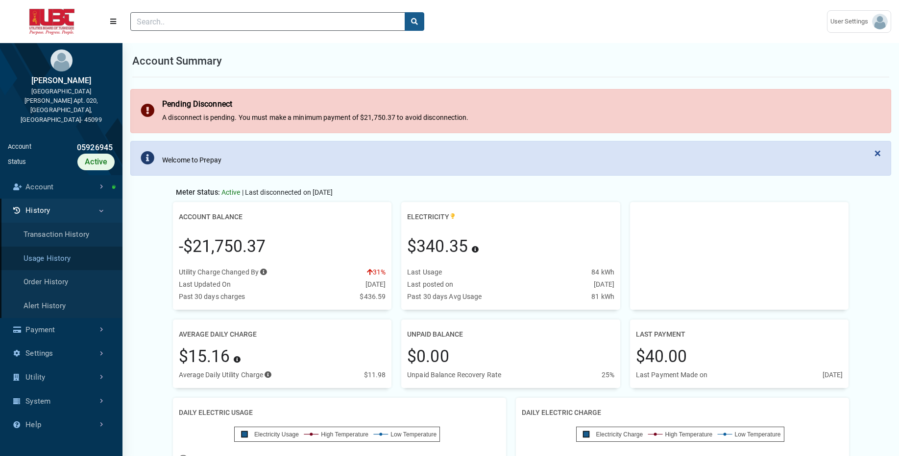
click at [67, 247] on link "Usage History" at bounding box center [61, 259] width 122 height 24
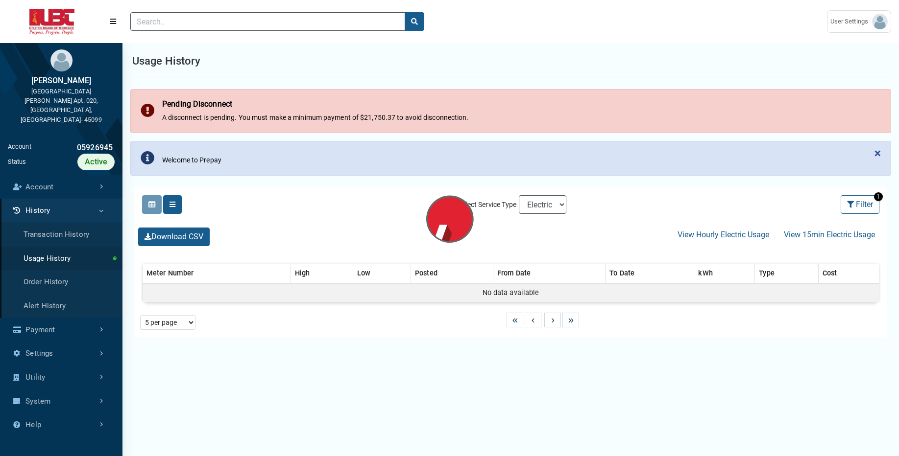
select select "25 per page"
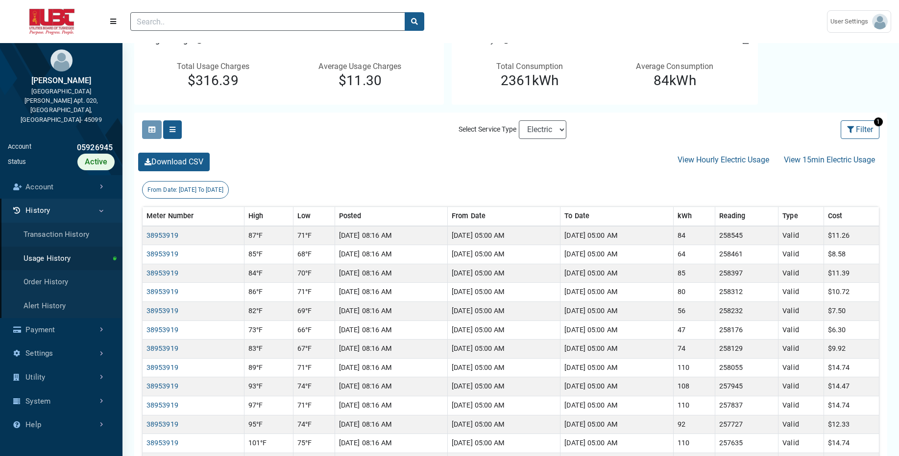
scroll to position [176, 0]
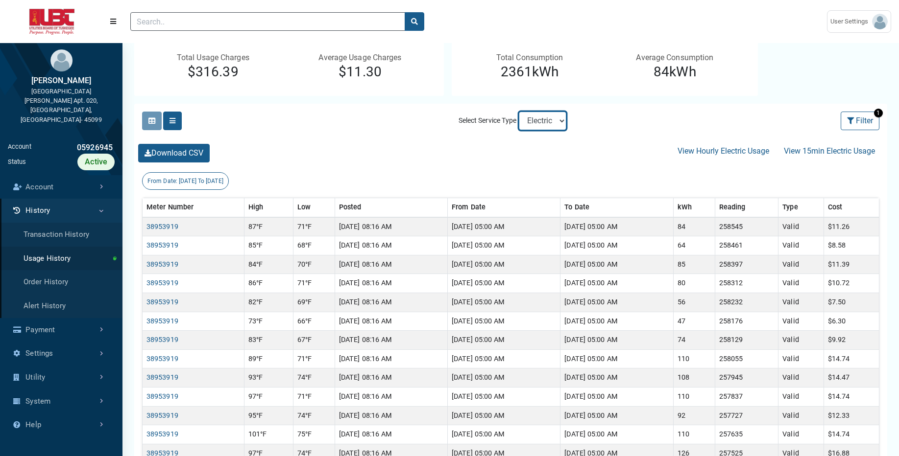
select select "Sewer"
click at [519, 112] on select "Electric Sewer" at bounding box center [543, 121] width 48 height 19
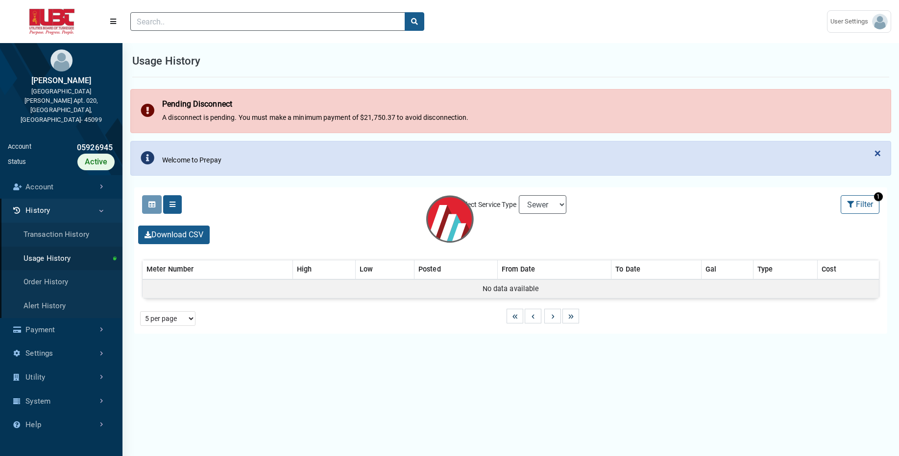
select select "Posted (Desc)"
select select "25 per page"
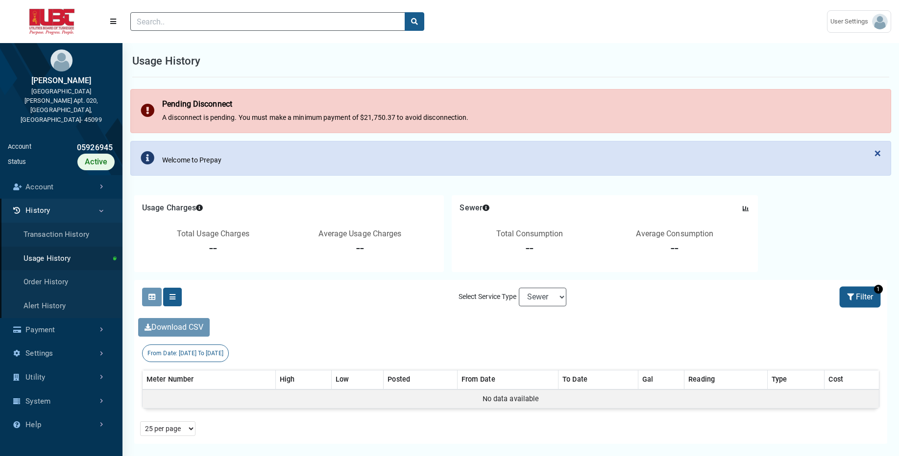
click at [867, 299] on button "Filter" at bounding box center [859, 297] width 39 height 19
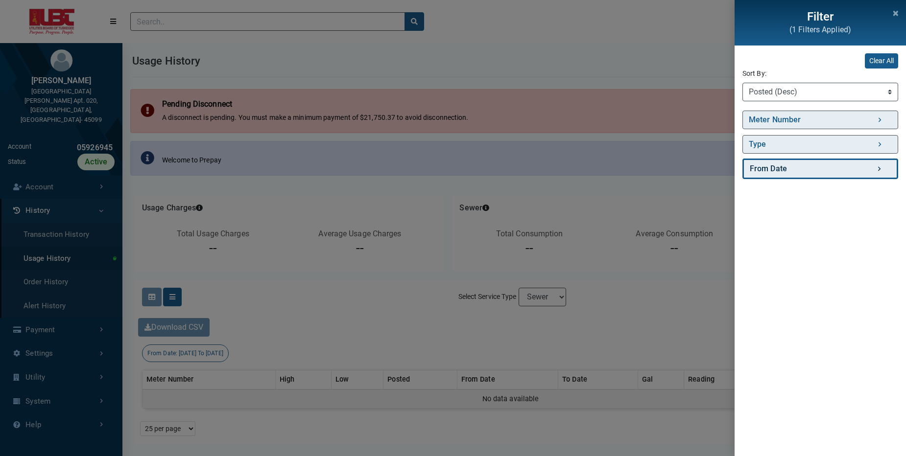
click at [836, 168] on link "From Date" at bounding box center [820, 169] width 156 height 21
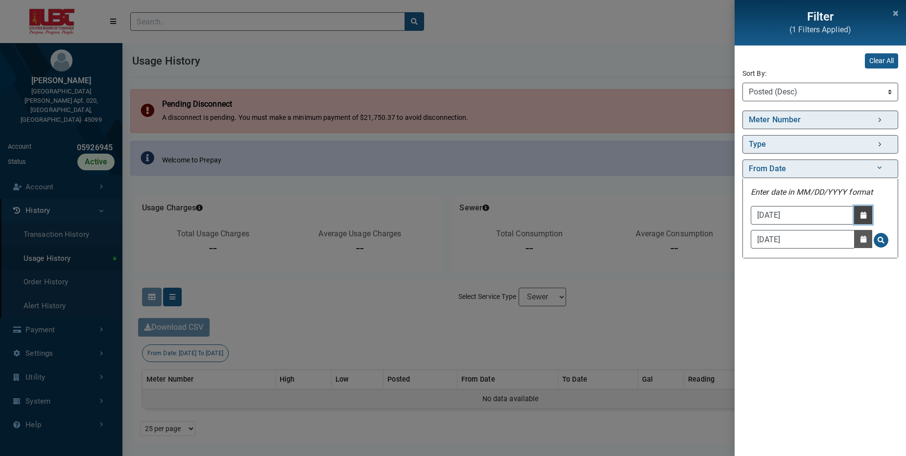
click at [863, 218] on icon "button" at bounding box center [863, 215] width 6 height 7
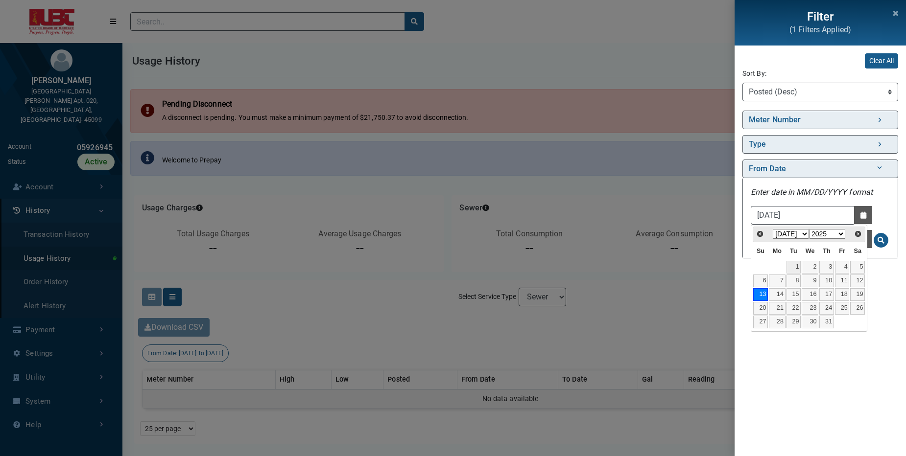
click at [791, 265] on link "1" at bounding box center [794, 267] width 15 height 13
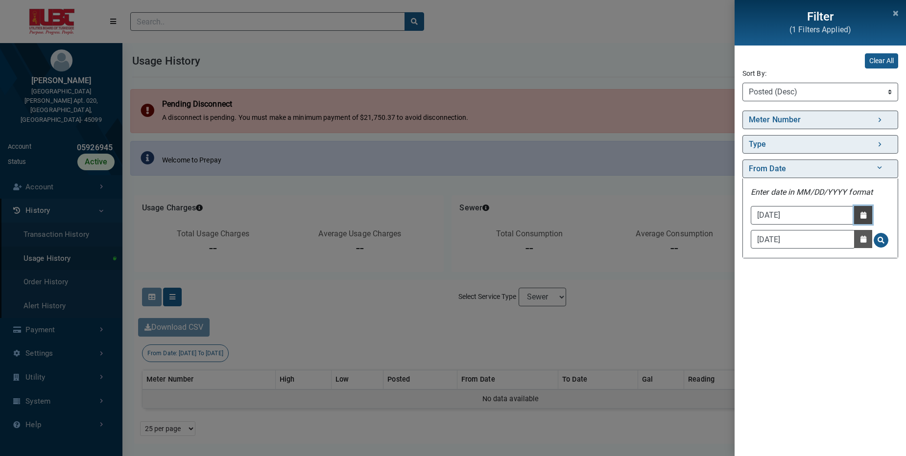
click at [864, 211] on button "Date Picker - Activate to access the date picker" at bounding box center [863, 215] width 18 height 18
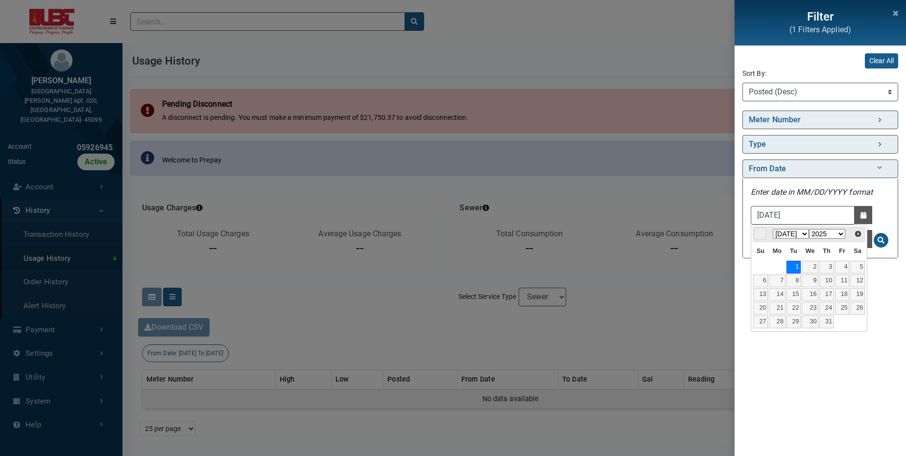
click at [756, 235] on span "Prev" at bounding box center [760, 234] width 8 height 8
click at [759, 270] on link "1" at bounding box center [760, 267] width 15 height 13
type input "06/01/2025"
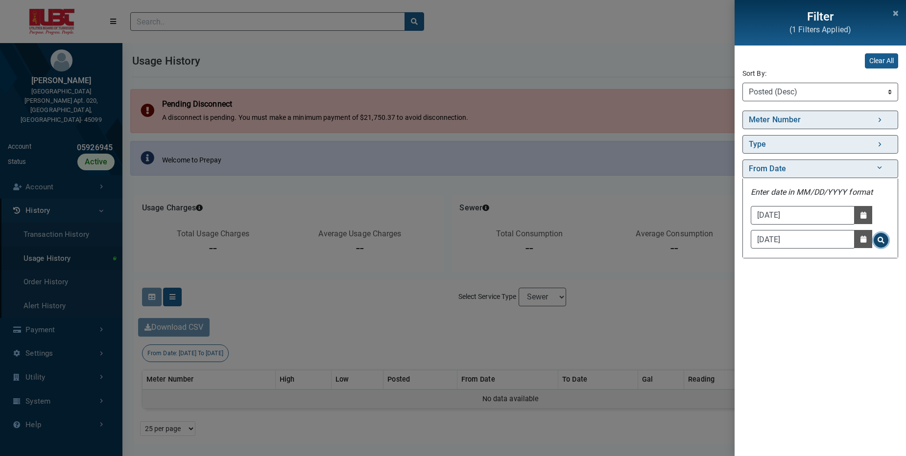
click at [877, 240] on button "Search for From Date - Clicking on this button will update the content on the p…" at bounding box center [881, 240] width 15 height 15
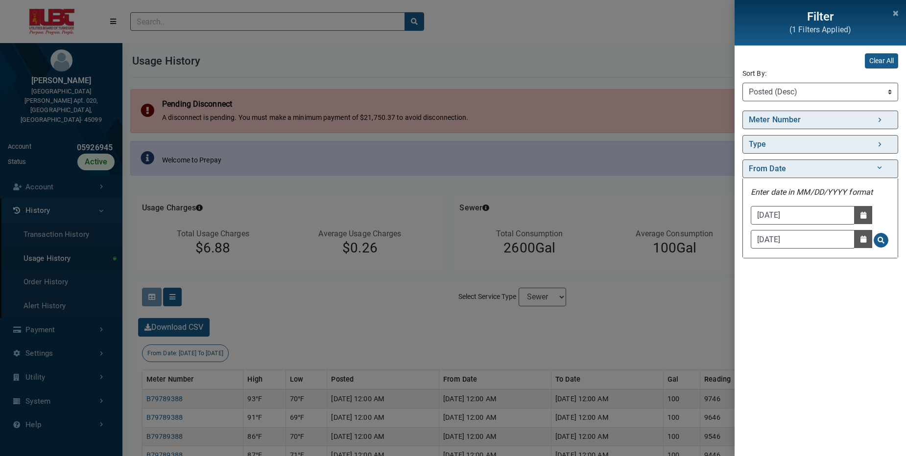
click at [654, 299] on div "Filter (1 Filters Applied) Clear All Sort By: Sort By Meter Number (Asc) Meter …" at bounding box center [453, 228] width 906 height 456
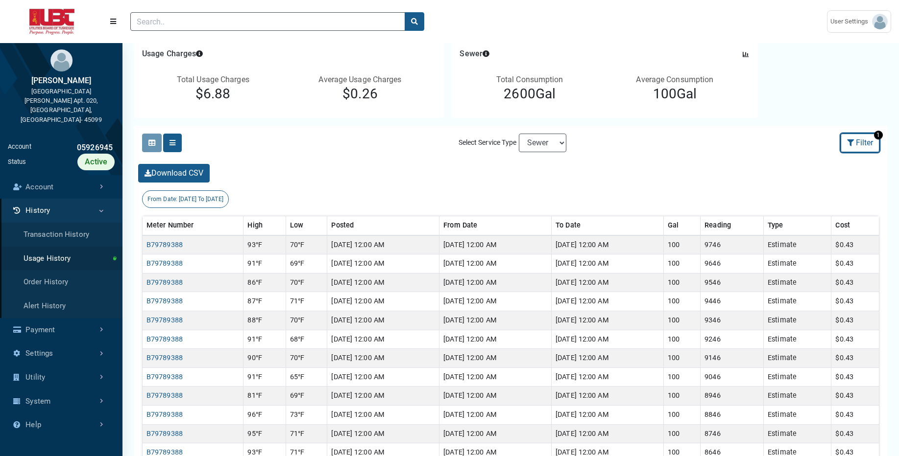
scroll to position [147, 0]
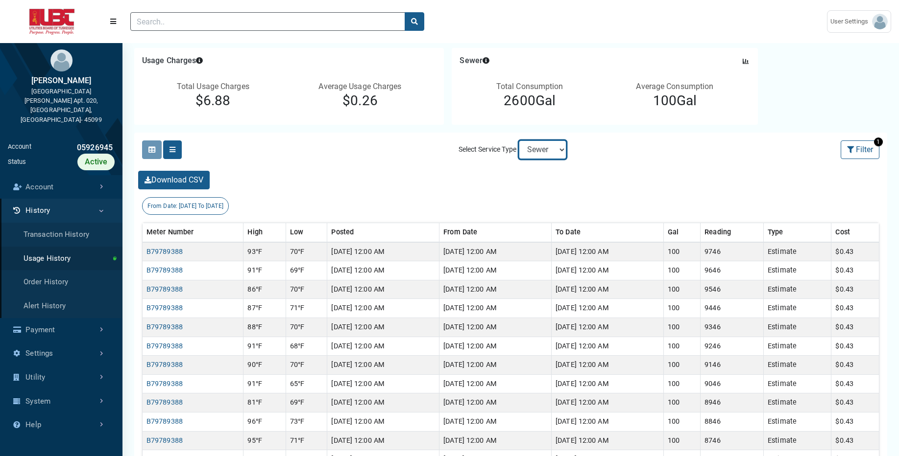
drag, startPoint x: 557, startPoint y: 151, endPoint x: 628, endPoint y: 155, distance: 71.6
click at [628, 155] on div "Clicking on the following buttons will update the content below Selected Select…" at bounding box center [510, 150] width 753 height 34
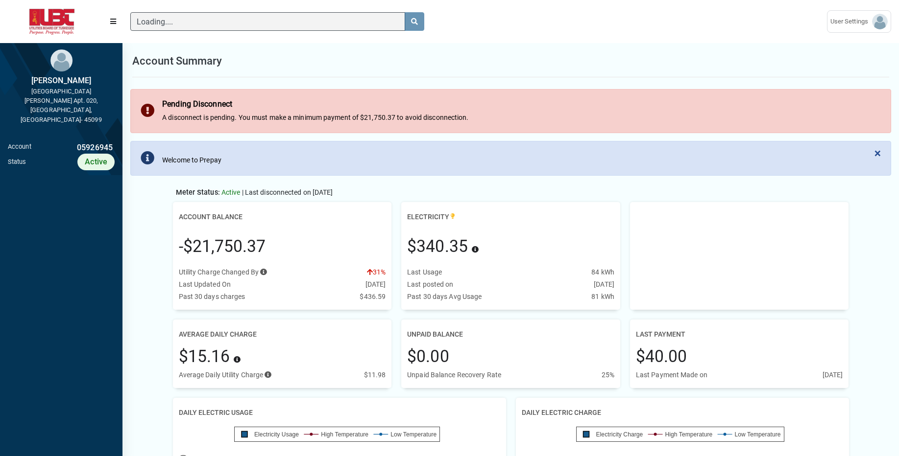
scroll to position [4, 0]
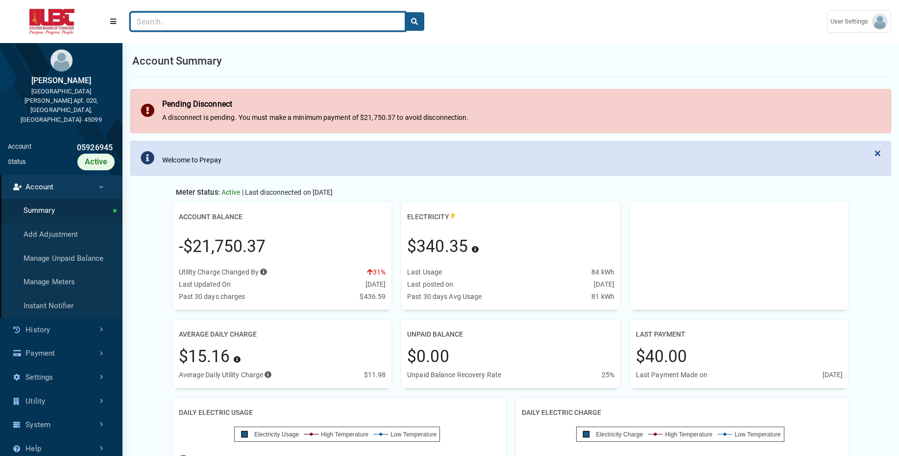
click at [181, 23] on input "Search" at bounding box center [267, 21] width 275 height 19
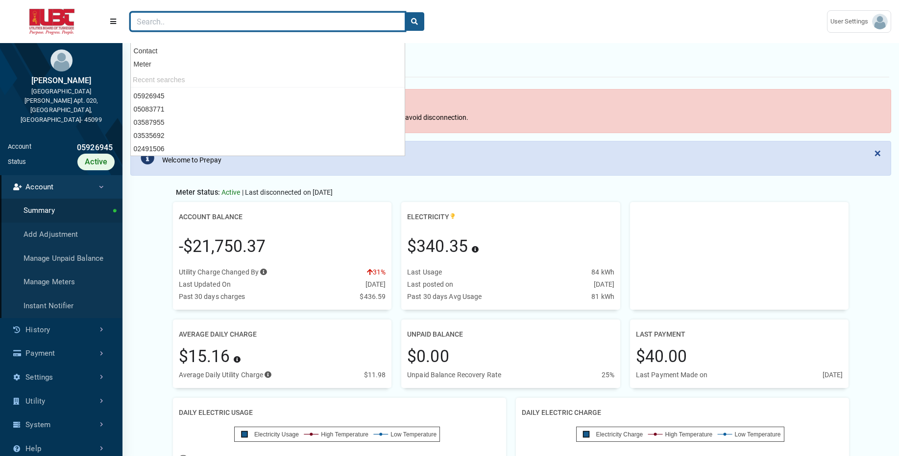
paste input "10496495"
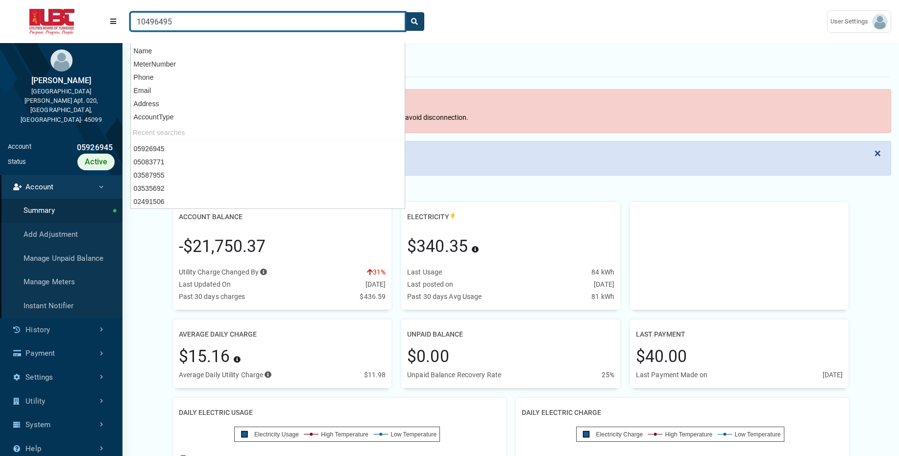
type input "10496495"
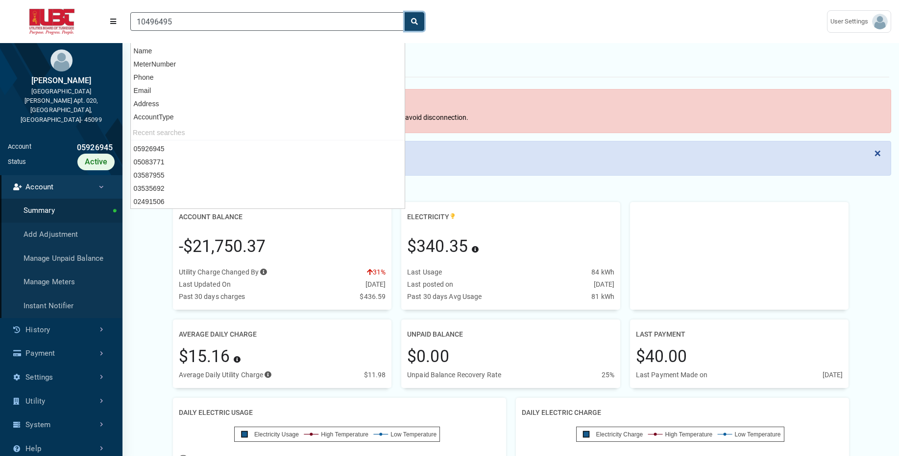
click at [417, 23] on icon "search" at bounding box center [414, 21] width 7 height 7
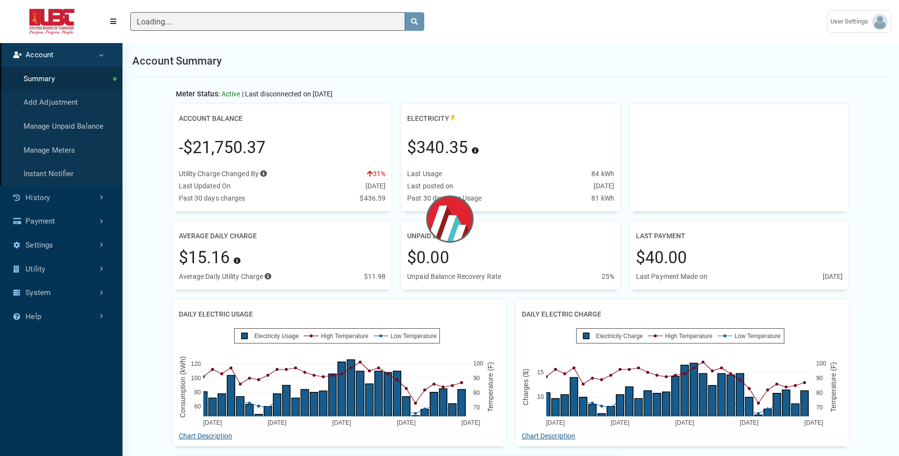
scroll to position [421, 122]
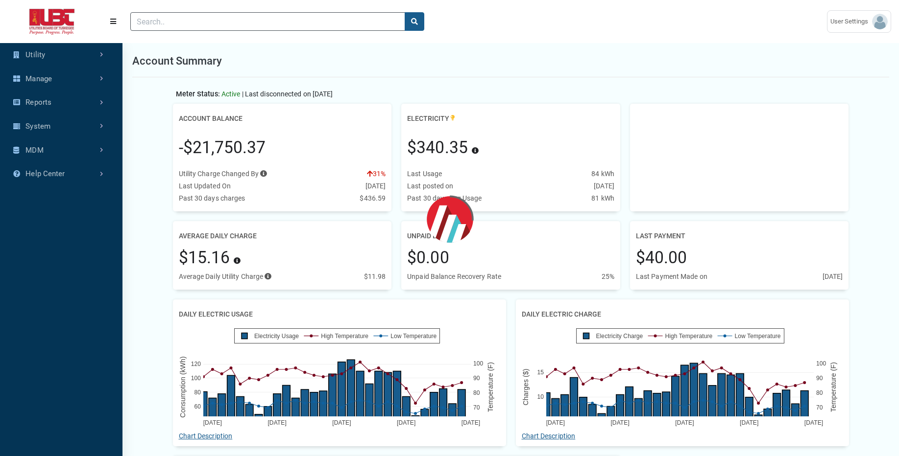
scroll to position [308, 122]
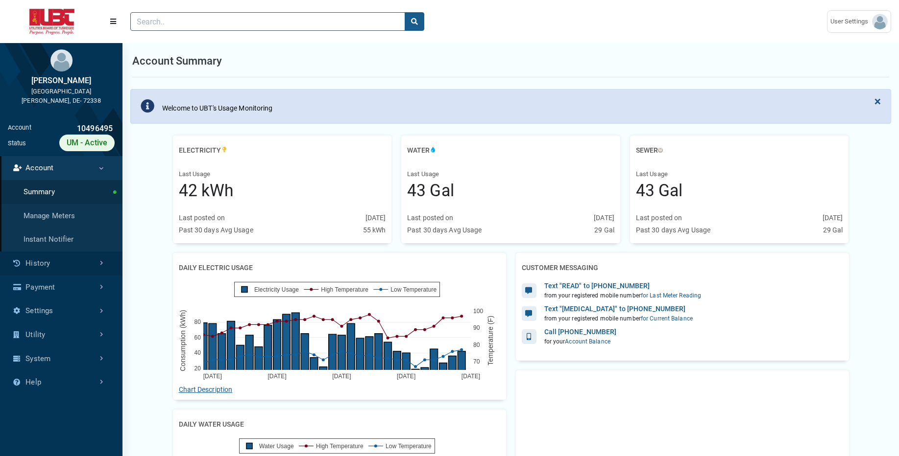
click at [44, 265] on link "History" at bounding box center [61, 264] width 122 height 24
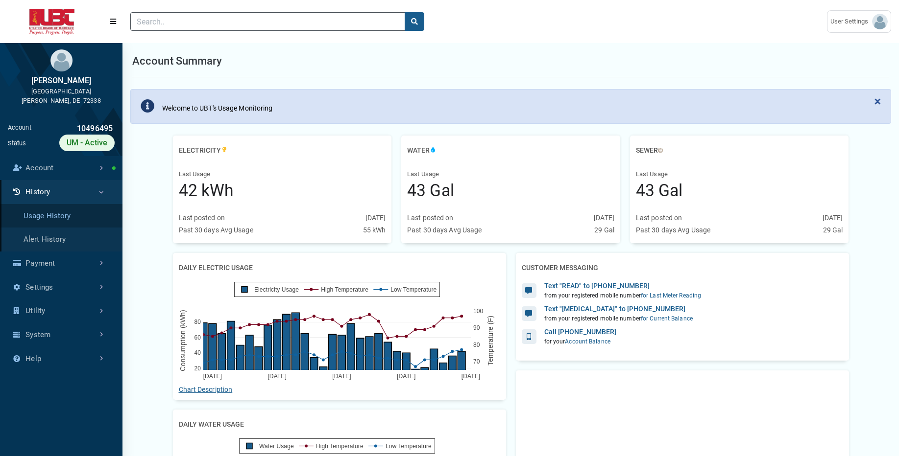
click at [62, 219] on link "Usage History" at bounding box center [61, 216] width 122 height 24
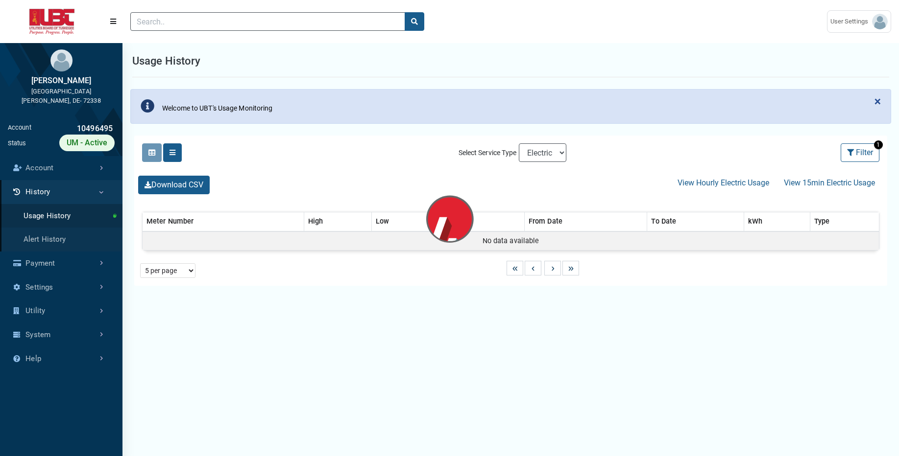
select select "25 per page"
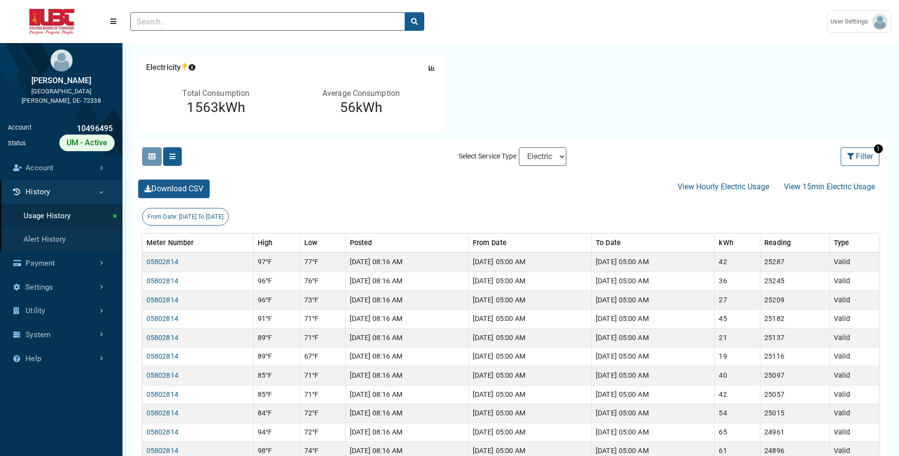
scroll to position [98, 0]
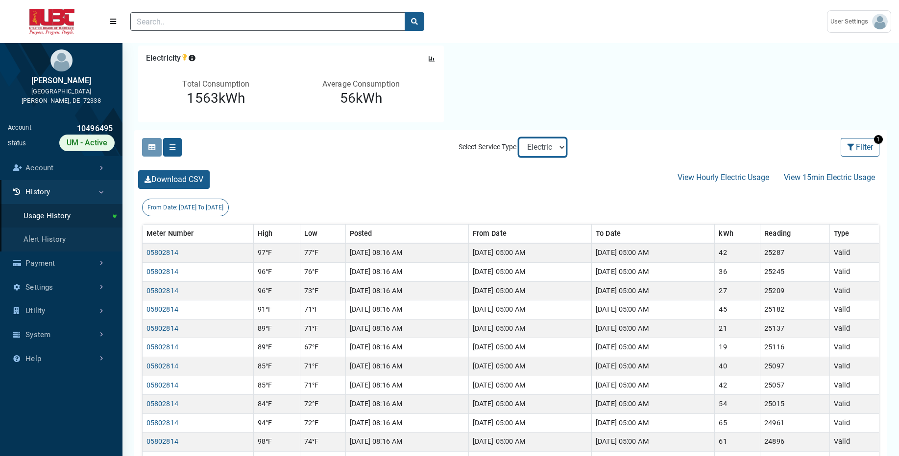
select select "Sewer"
click at [519, 138] on select "Electric Sewer Water" at bounding box center [543, 147] width 48 height 19
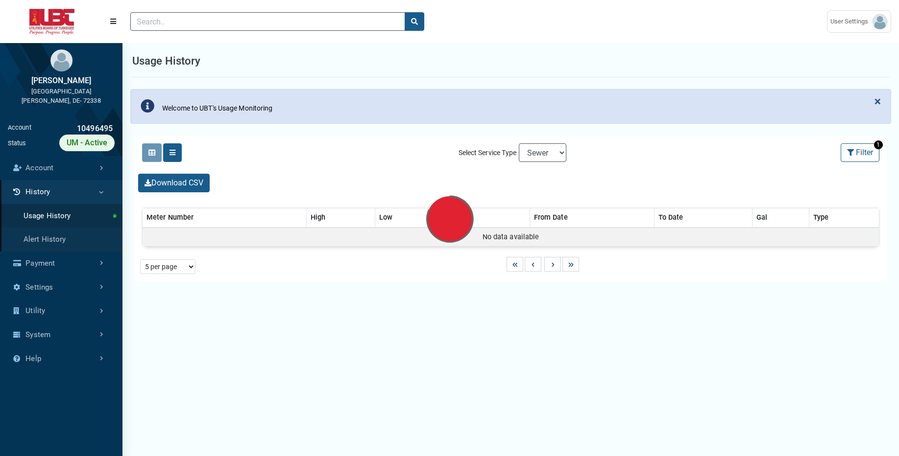
select select "25 per page"
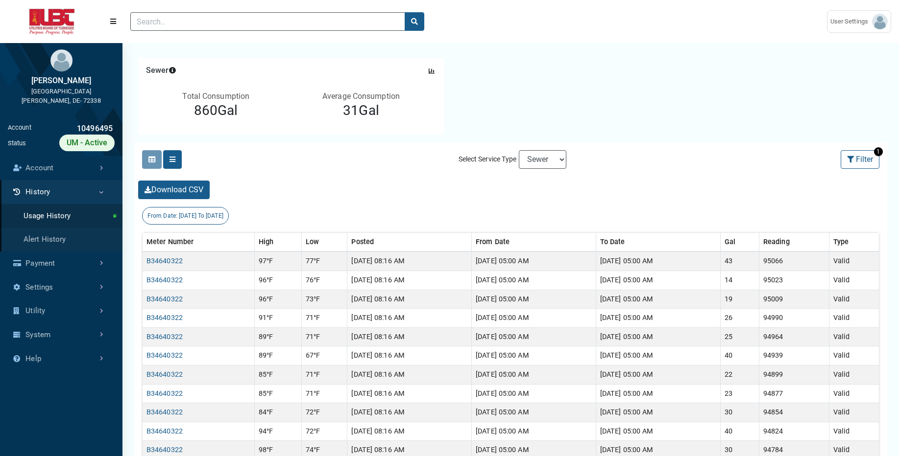
scroll to position [98, 0]
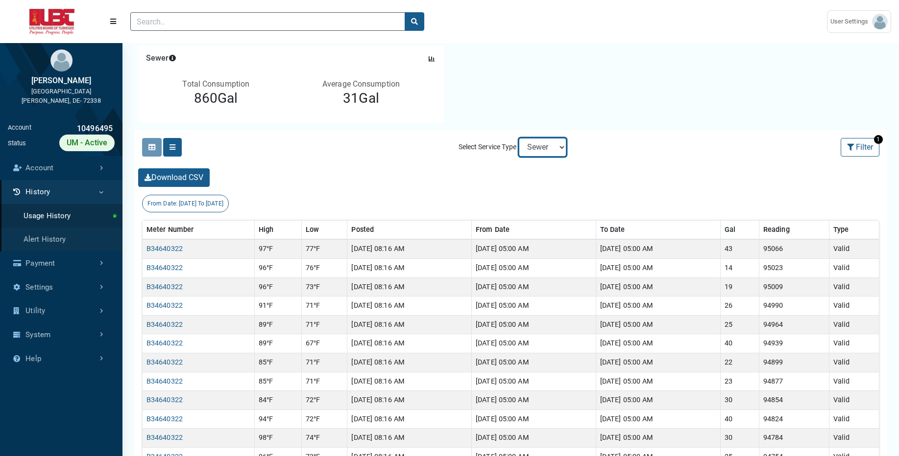
select select "Water"
click at [519, 138] on select "Electric Sewer Water" at bounding box center [543, 147] width 48 height 19
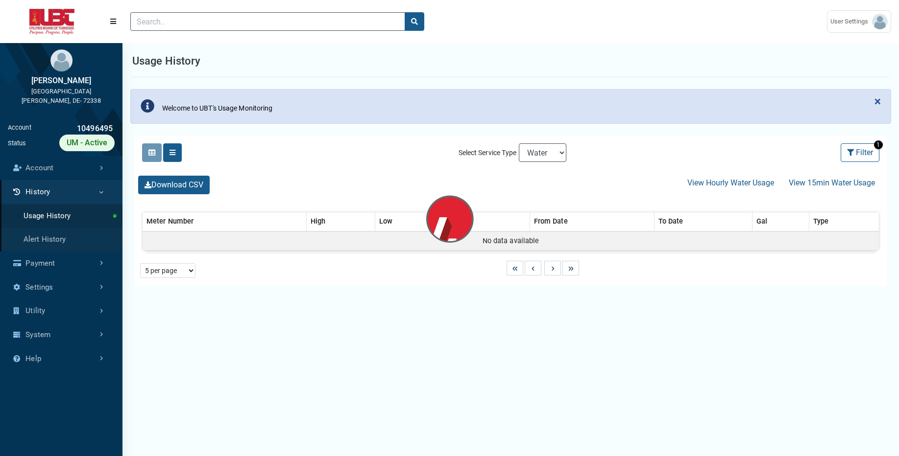
select select "25 per page"
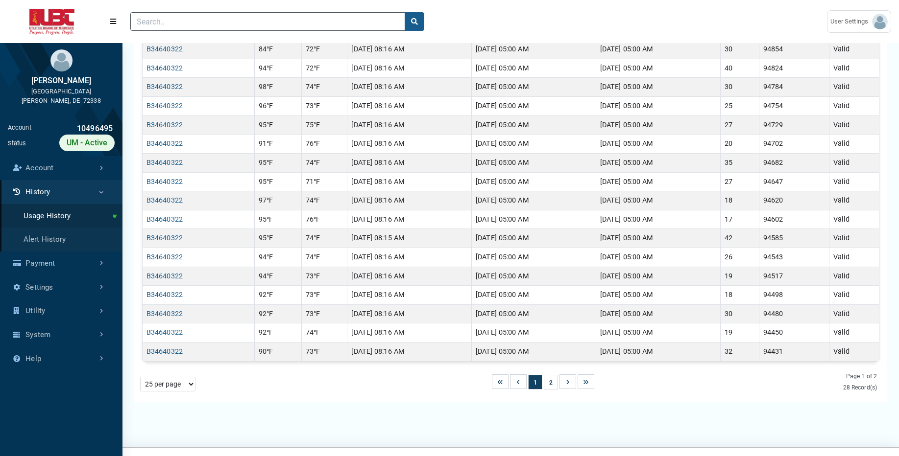
scroll to position [483, 0]
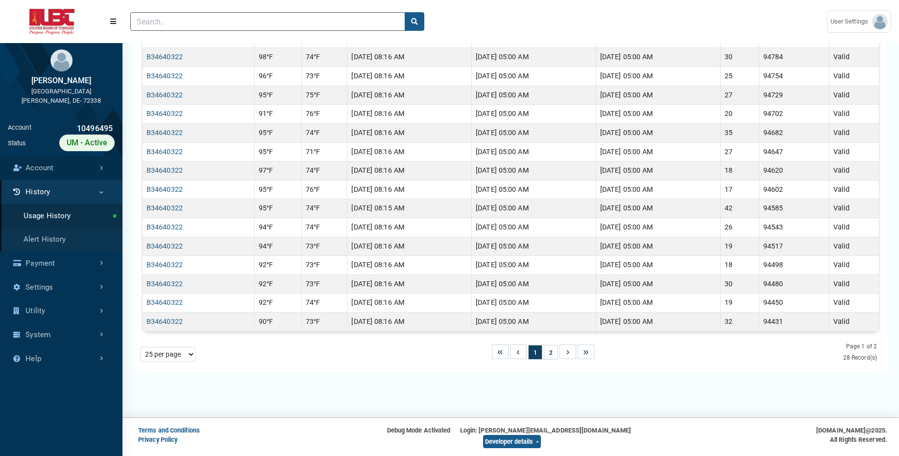
click at [97, 172] on link "Account" at bounding box center [61, 168] width 122 height 24
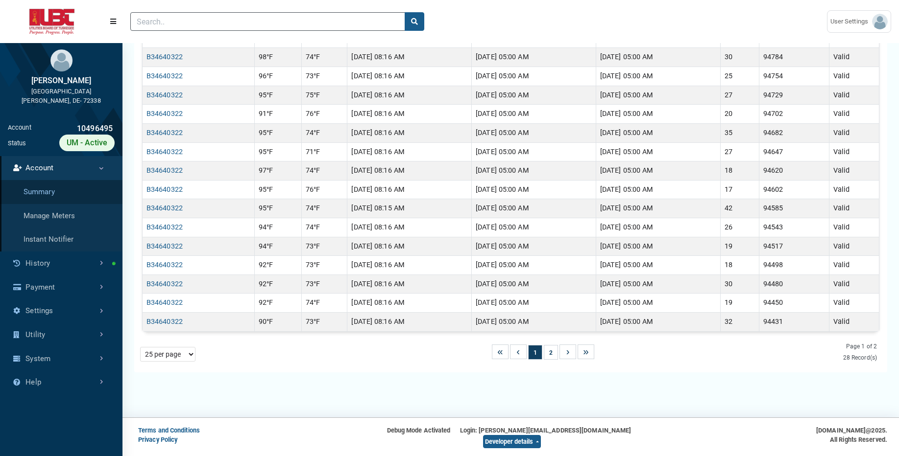
click at [85, 190] on link "Summary" at bounding box center [61, 192] width 122 height 24
